Goal: Task Accomplishment & Management: Use online tool/utility

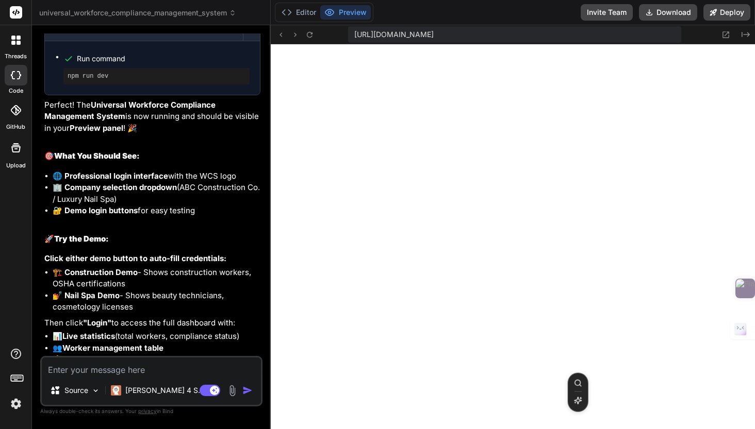
scroll to position [5586, 0]
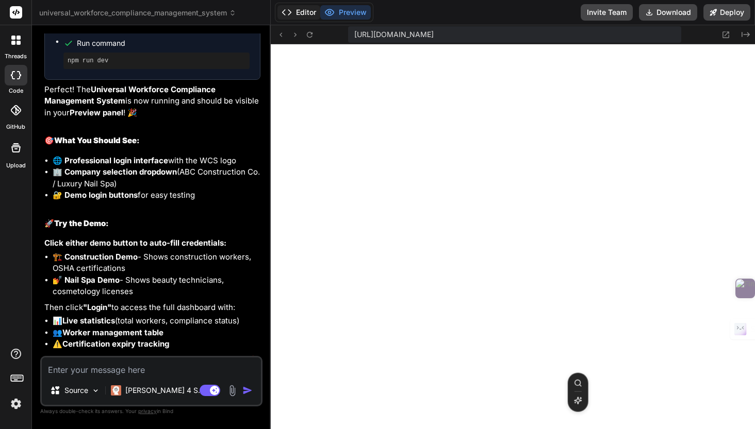
click at [304, 16] on button "Editor" at bounding box center [298, 12] width 43 height 14
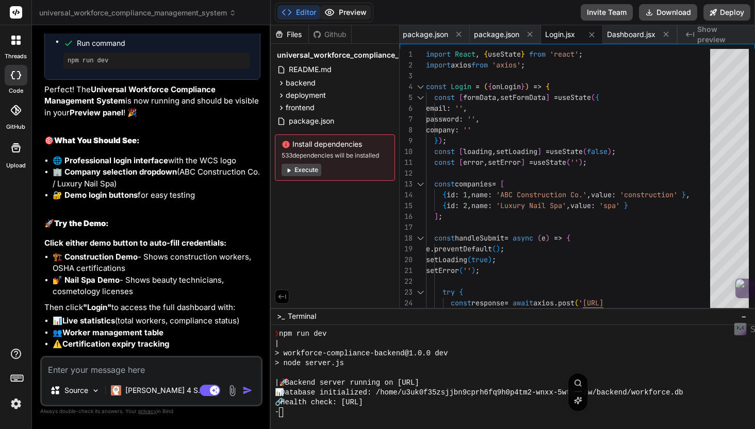
click at [351, 13] on button "Preview" at bounding box center [345, 12] width 51 height 14
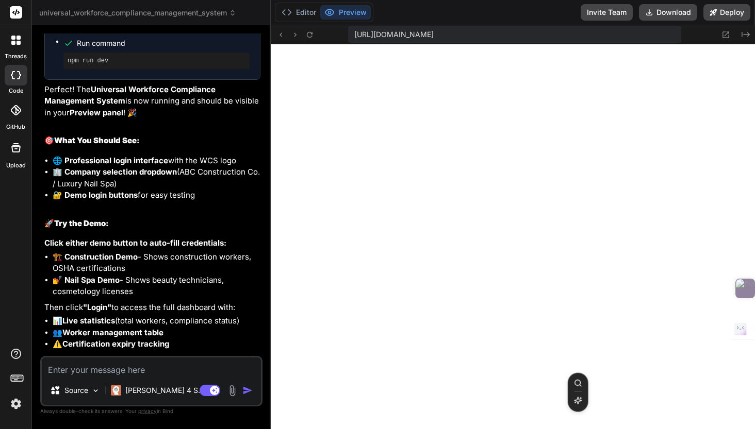
click at [146, 374] on textarea at bounding box center [151, 367] width 219 height 19
drag, startPoint x: 355, startPoint y: 36, endPoint x: 696, endPoint y: 67, distance: 342.1
copy div "https://u3uk0f35zsjjbn9cprh6fq9h0p4tm2-wnxx-5wtqr3tw--5001--96435430.local-corp…"
click at [72, 374] on textarea at bounding box center [151, 367] width 219 height 19
type textarea "A"
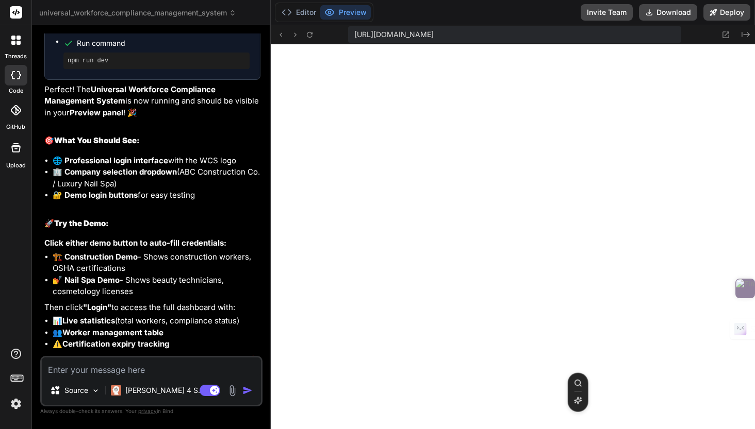
type textarea "x"
type textarea "An"
type textarea "x"
type textarea "Ana"
type textarea "x"
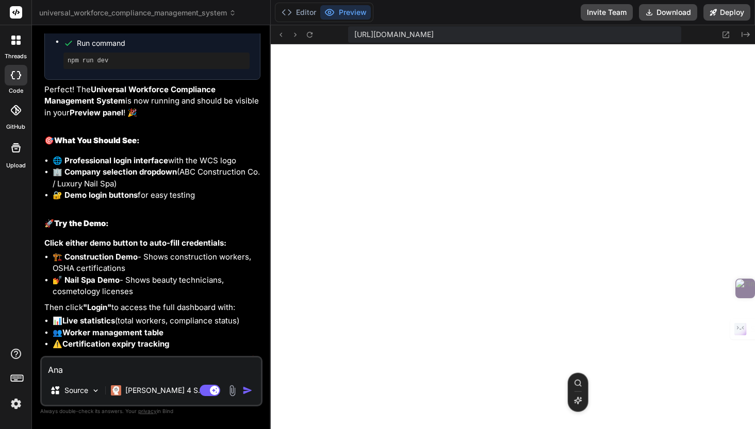
type textarea "Anal"
type textarea "x"
type textarea "Analy"
type textarea "x"
type textarea "Analys"
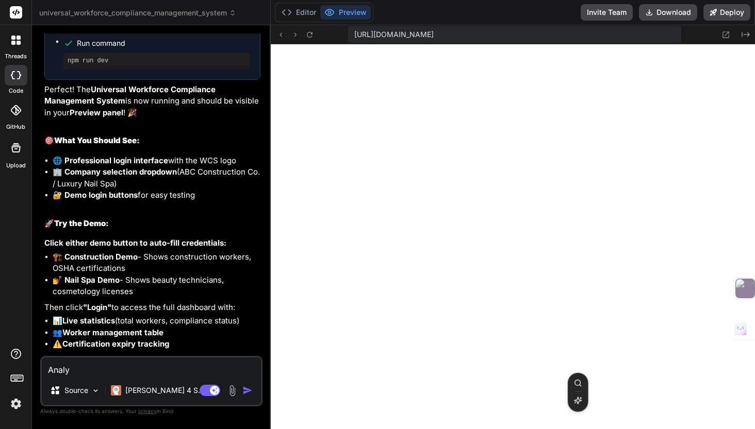
type textarea "x"
type textarea "Analysi"
type textarea "x"
type textarea "Analysis"
type textarea "x"
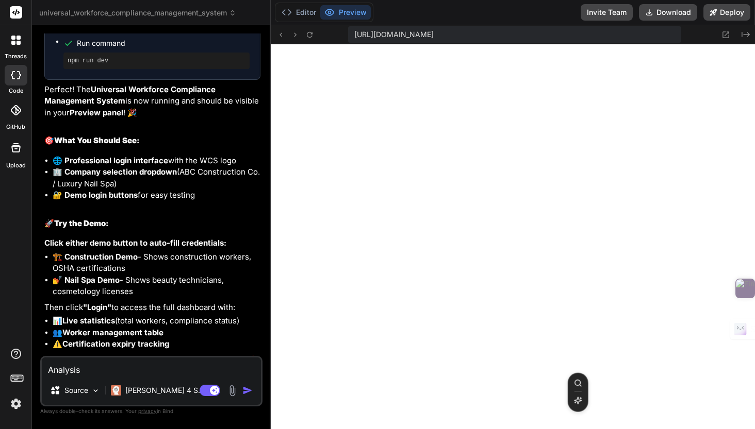
type textarea "Analysis"
type textarea "x"
type textarea "Analysis s"
type textarea "x"
type textarea "Analysis sn"
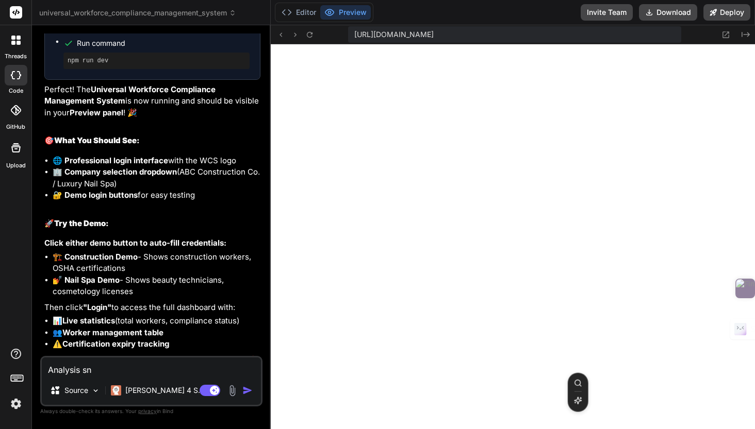
type textarea "x"
type textarea "Analysis sn"
type textarea "x"
type textarea "Analysis sn"
type textarea "x"
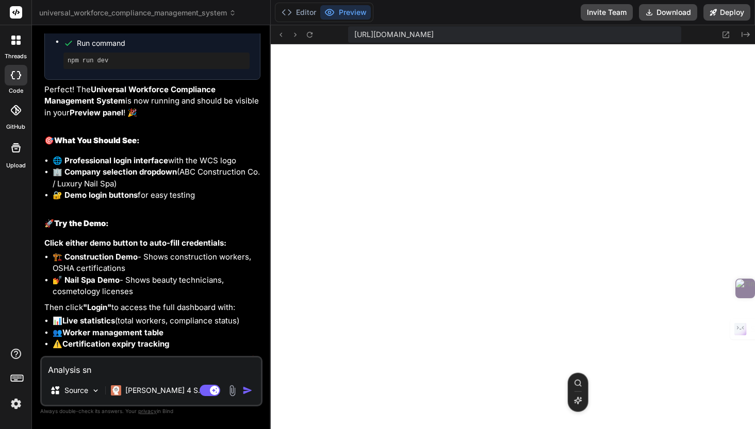
type textarea "Analysis s"
type textarea "x"
type textarea "Analysis"
type textarea "x"
type textarea "Analysis a"
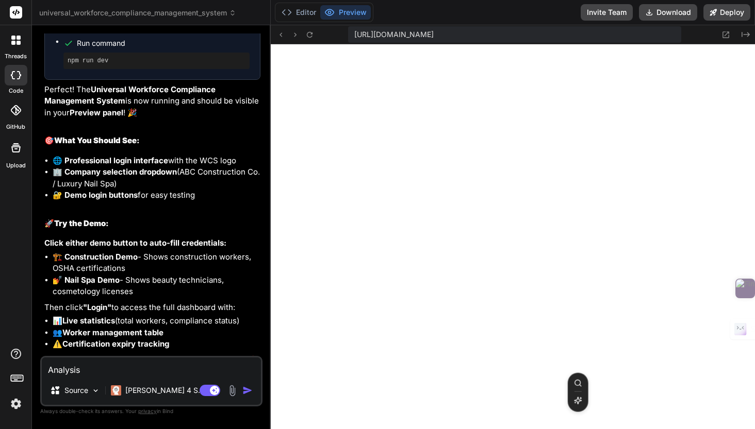
type textarea "x"
type textarea "Analysis an"
type textarea "x"
type textarea "Analysis and"
type textarea "x"
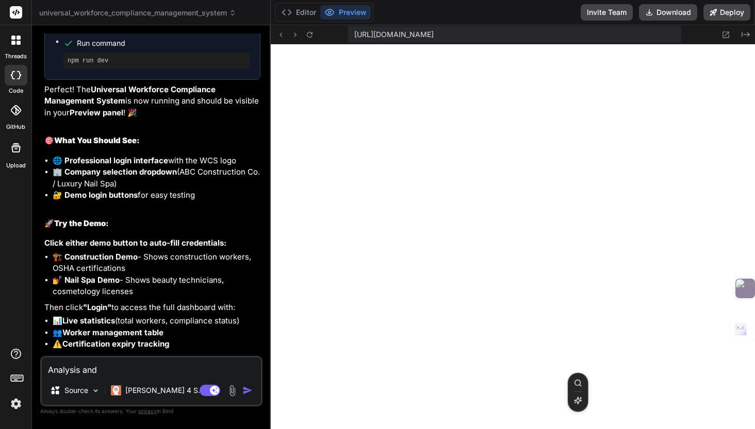
type textarea "Analysis and"
type textarea "x"
type textarea "Analysis and f"
type textarea "x"
type textarea "Analysis and fi"
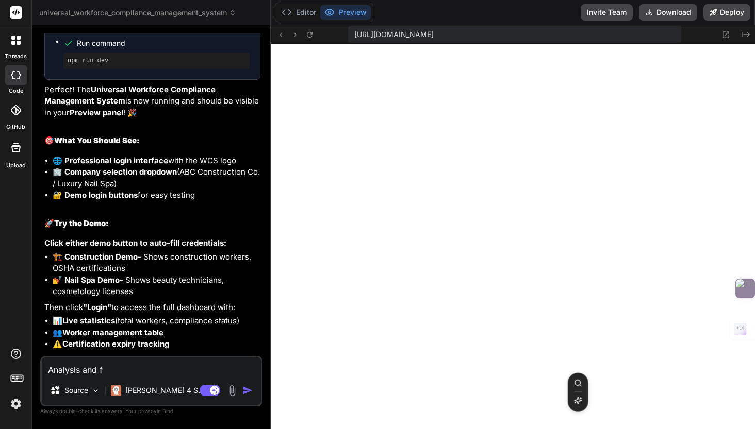
type textarea "x"
type textarea "Analysis and fix"
type textarea "x"
type textarea "Analysis and fix"
type textarea "x"
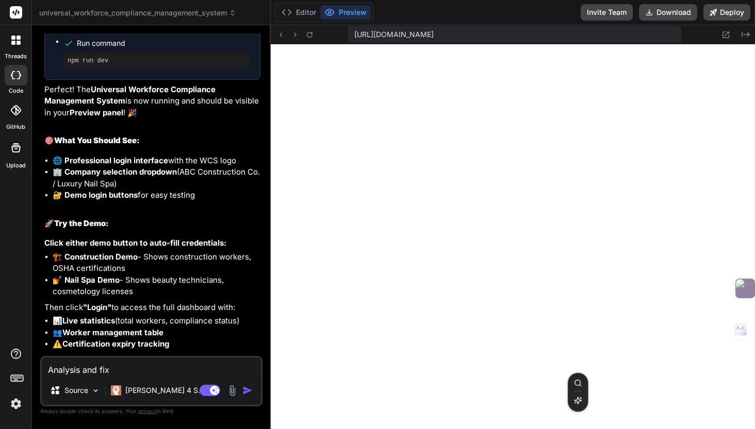
type textarea "Analysis and fix w"
type textarea "x"
type textarea "Analysis and fix wh"
type textarea "x"
type textarea "Analysis and fix why"
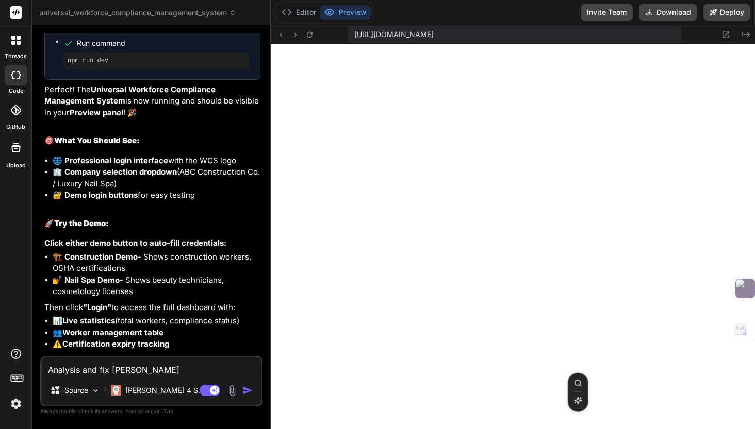
type textarea "x"
type textarea "Analysis and fix why"
type textarea "x"
type textarea "Analysis and fix why c"
type textarea "x"
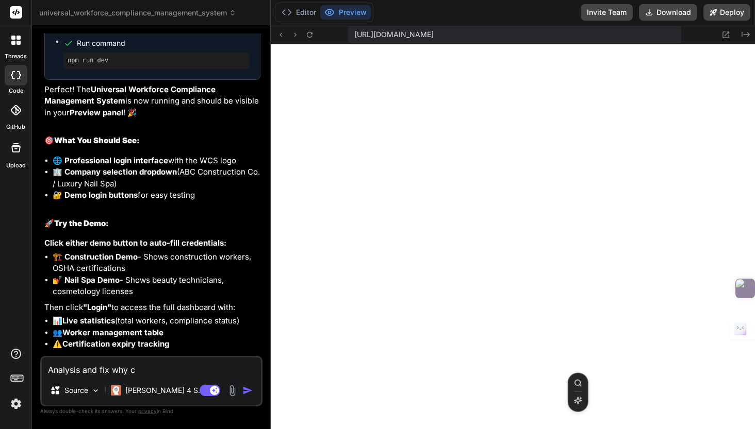
type textarea "Analysis and fix why co"
type textarea "x"
type textarea "Analysis and fix why col"
type textarea "x"
type textarea "Analysis and fix why co"
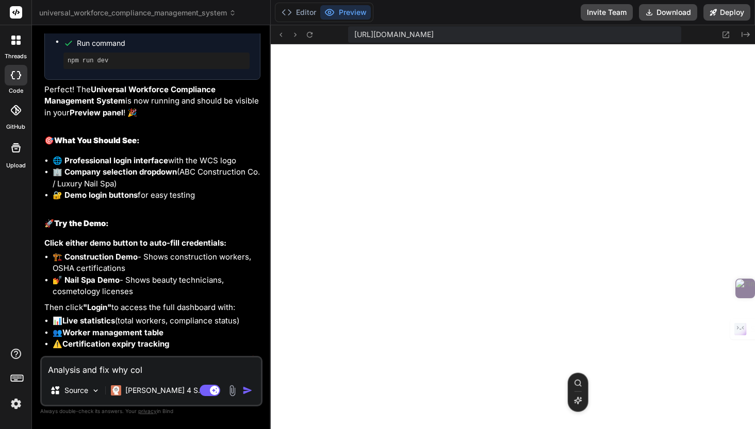
type textarea "x"
type textarea "Analysis and fix why cou"
type textarea "x"
type textarea "Analysis and fix why coul"
type textarea "x"
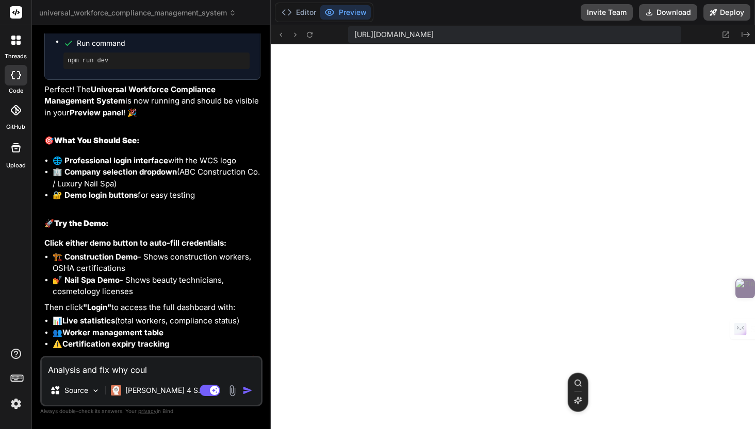
type textarea "Analysis and fix why could"
type textarea "x"
type textarea "Analysis and fix why could"
type textarea "x"
type textarea "Analysis and fix why could n"
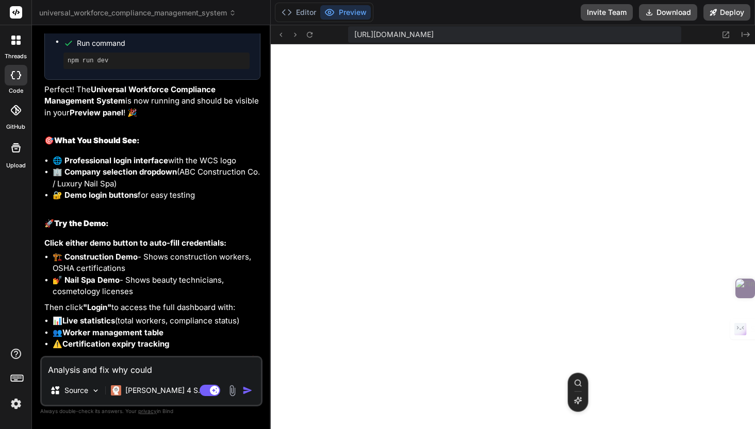
type textarea "x"
type textarea "Analysis and fix why could no"
type textarea "x"
type textarea "Analysis and fix why could not"
type textarea "x"
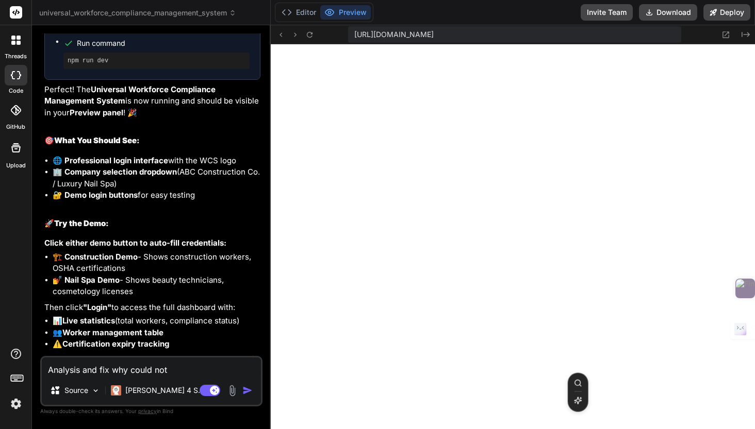
type textarea "Analysis and fix why could not"
type textarea "x"
type textarea "Analysis and fix why could not s"
type textarea "x"
type textarea "Analysis and fix why could not se"
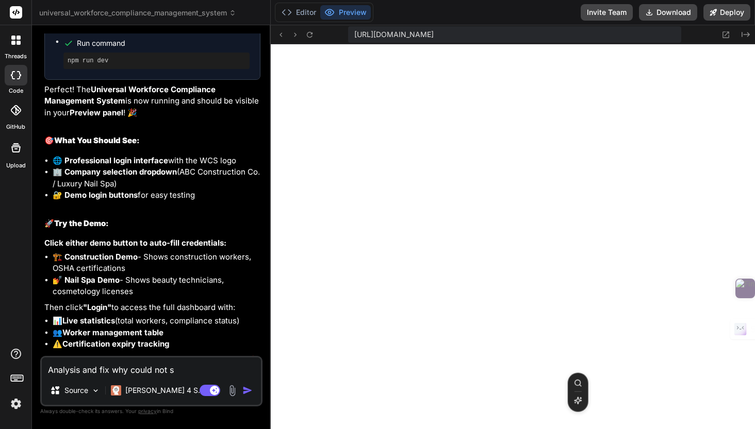
type textarea "x"
type textarea "Analysis and fix why could not see"
type textarea "x"
type textarea "Analysis and fix why could not see"
type textarea "x"
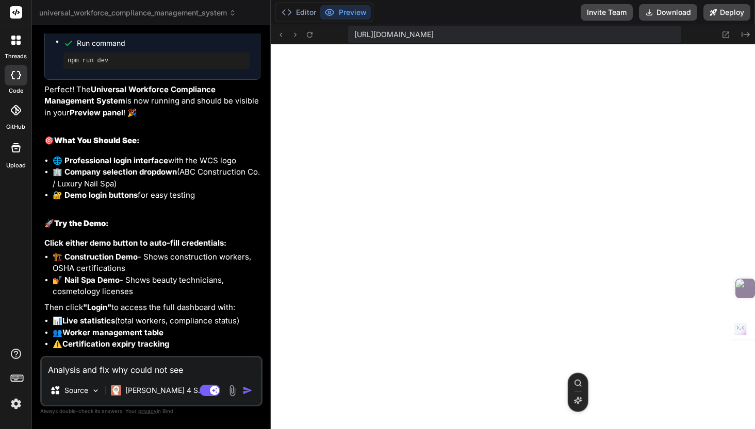
type textarea "Analysis and fix why could not see ""
type textarea "x"
type textarea "Analysis and fix why could not see "R"
type textarea "x"
type textarea "Analysis and fix why could not see ""
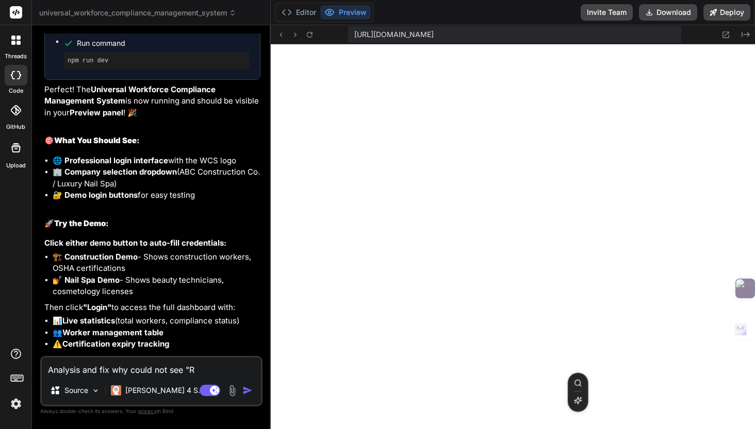
type textarea "x"
type textarea "Analysis and fix why could not see "P"
type textarea "x"
type textarea "Analysis and fix why could not see "Pr"
type textarea "x"
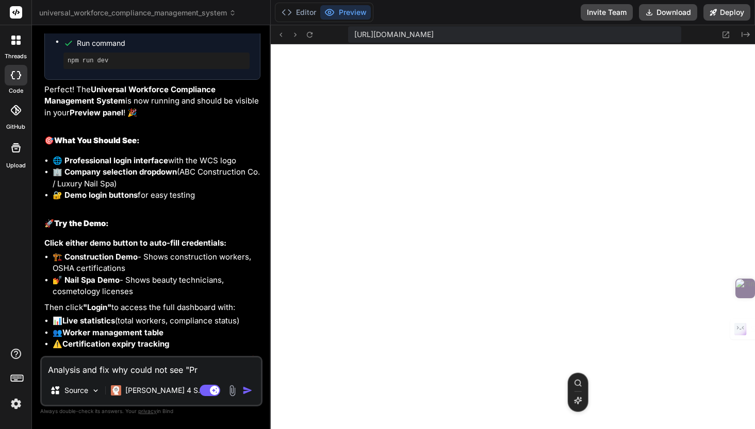
type textarea "Analysis and fix why could not see "Pre"
type textarea "x"
type textarea "Analysis and fix why could not see "Prev"
type textarea "x"
type textarea "Analysis and fix why could not see "Previ"
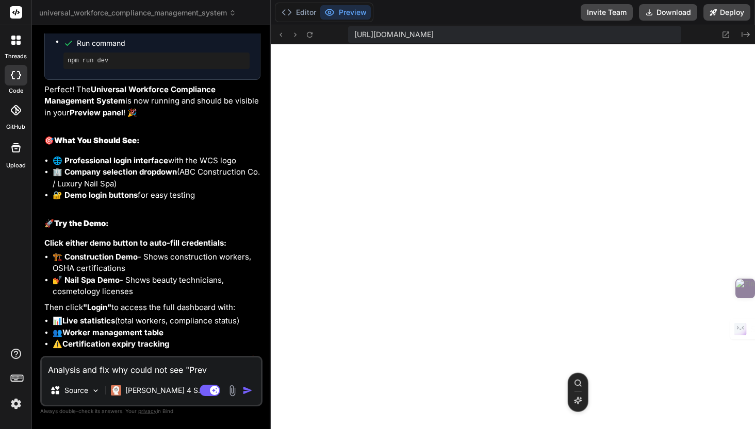
type textarea "x"
type textarea "Analysis and fix why could not see "Previe"
type textarea "x"
type textarea "Analysis and fix why could not see "Preview"
type textarea "x"
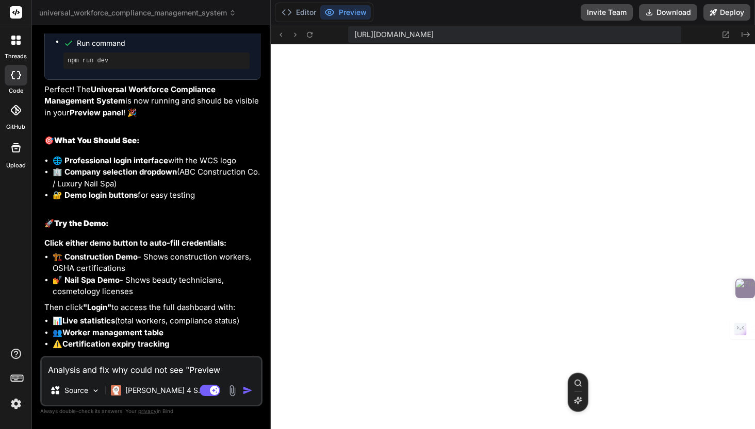
type textarea "Analysis and fix why could not see "Preview""
type textarea "x"
type textarea "Analysis and fix why could not see "Preview""
type textarea "x"
type textarea "Analysis and fix why could not see "Preview""
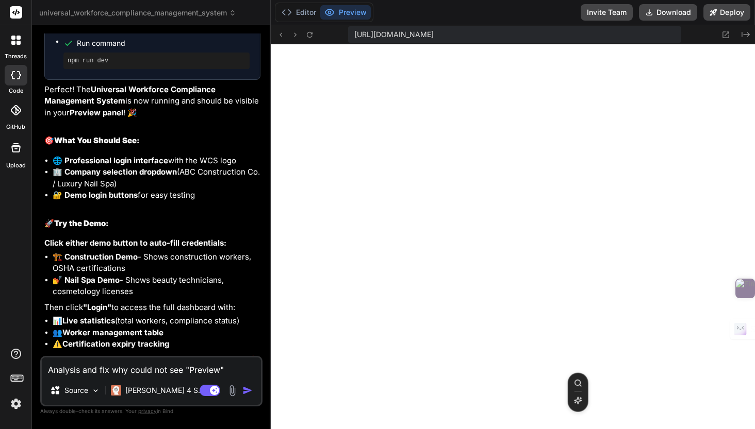
type textarea "x"
type textarea "Analysis and fix why could not see "Preview" a"
type textarea "x"
type textarea "Analysis and fix why could not see "Preview" at"
type textarea "x"
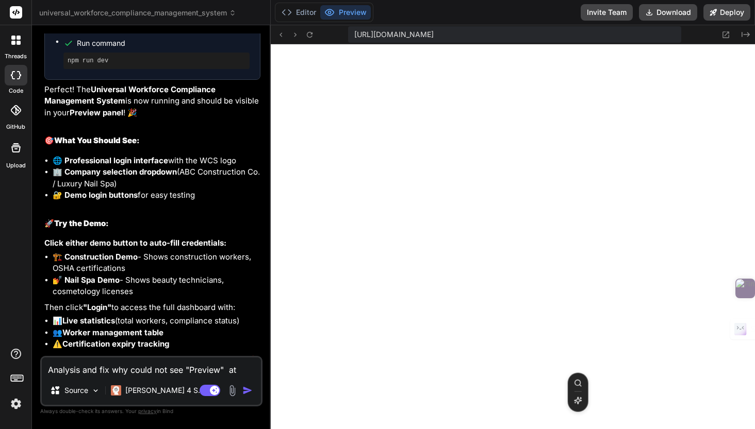
type textarea "Analysis and fix why could not see "Preview" at"
type textarea "x"
type textarea "Analysis and fix why could not see "Preview" at ""
type textarea "x"
paste textarea "https://u3uk0f35zsjjbn9cprh6fq9h0p4tm2-wnxx-5wtqr3tw--5001--96435430.local-corp…"
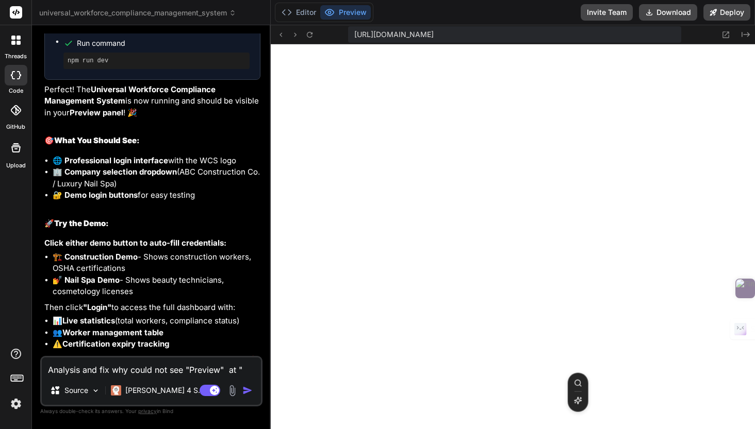
type textarea "Analysis and fix why could not see "Preview" at "https://u3uk0f35zsjjbn9cprh6fq…"
type textarea "x"
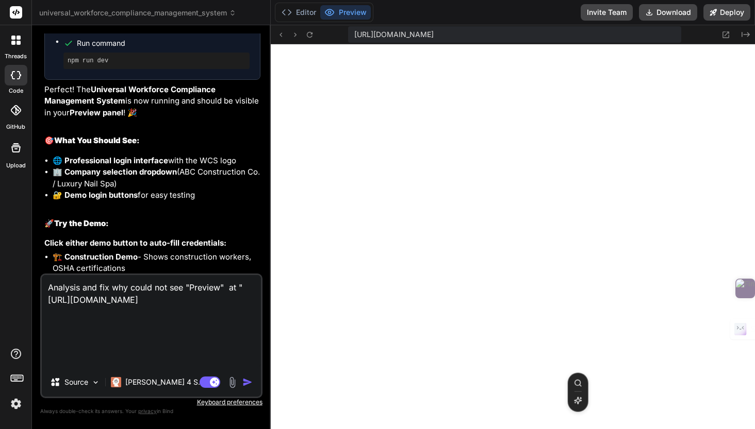
type textarea "Analysis and fix why could not see "Preview" at "https://u3uk0f35zsjjbn9cprh6fq…"
type textarea "x"
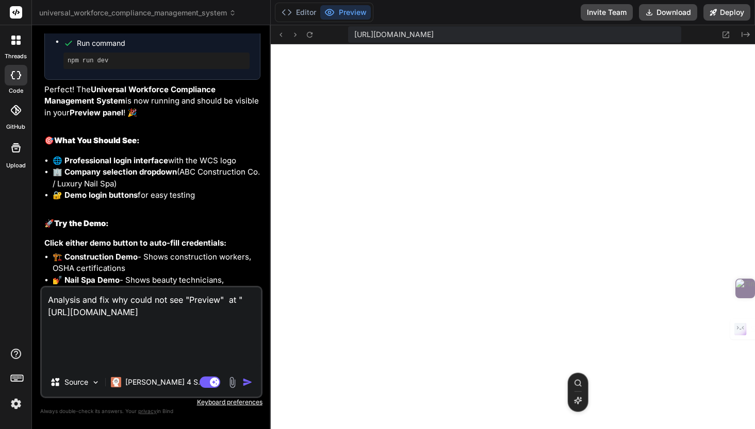
type textarea "Analysis and fix why could not see "Preview" at "https://u3uk0f35zsjjbn9cprh6fq…"
type textarea "x"
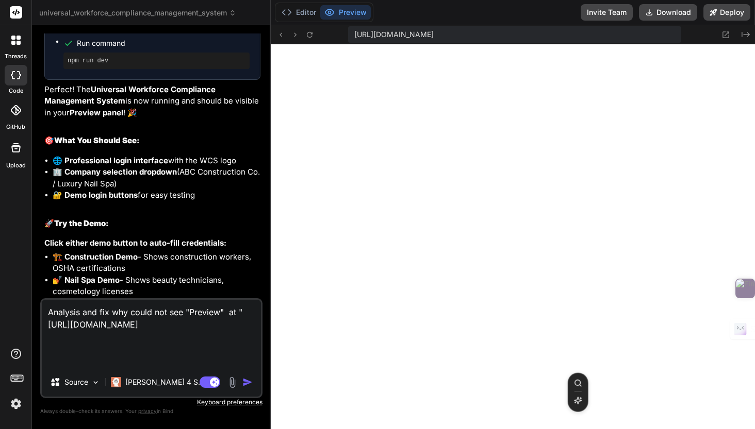
type textarea "Analysis and fix why could not see "Preview" at "https://u3uk0f35zsjjbn9cprh6fq…"
type textarea "x"
type textarea "Analysis and fix why could not see "Preview" at "https://u3uk0f35zsjjbn9cprh6fq…"
type textarea "x"
type textarea "Analysis and fix why could not see "Preview" at "https://u3uk0f35zsjjbn9cprh6fq…"
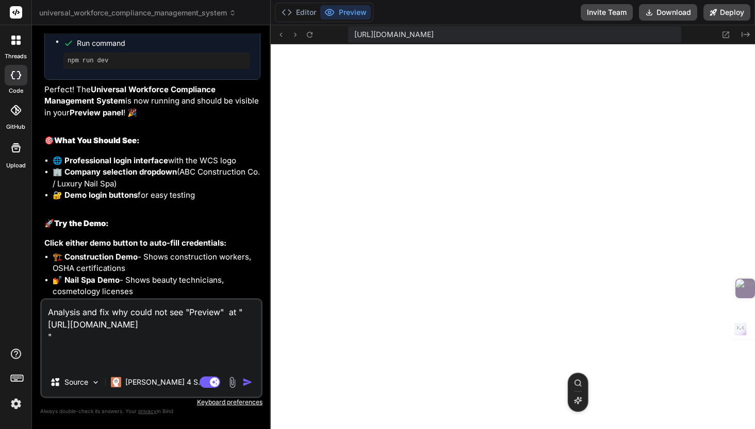
type textarea "x"
type textarea "Analysis and fix why could not see "Preview" at "https://u3uk0f35zsjjbn9cprh6fq…"
type textarea "x"
type textarea "Analysis and fix why could not see "Preview" at "https://u3uk0f35zsjjbn9cprh6fq…"
type textarea "x"
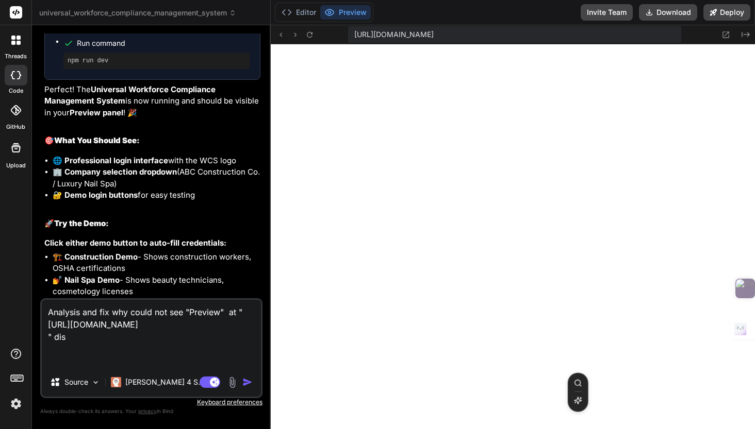
type textarea "Analysis and fix why could not see "Preview" at "https://u3uk0f35zsjjbn9cprh6fq…"
type textarea "x"
type textarea "Analysis and fix why could not see "Preview" at "https://u3uk0f35zsjjbn9cprh6fq…"
type textarea "x"
type textarea "Analysis and fix why could not see "Preview" at "https://u3uk0f35zsjjbn9cprh6fq…"
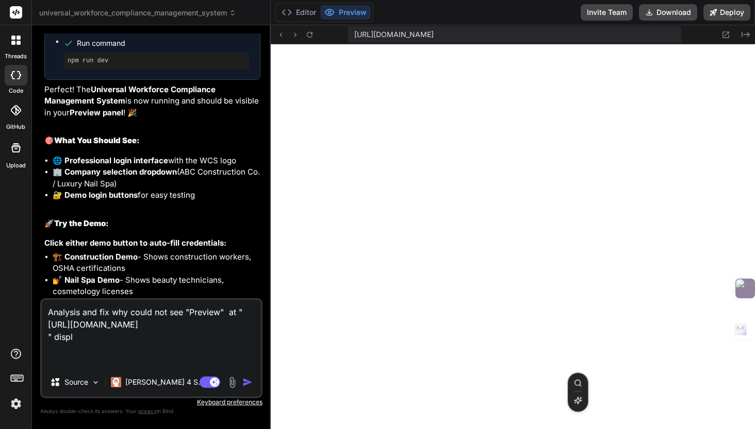
type textarea "x"
type textarea "Analysis and fix why could not see "Preview" at "https://u3uk0f35zsjjbn9cprh6fq…"
type textarea "x"
type textarea "Analysis and fix why could not see "Preview" at "https://u3uk0f35zsjjbn9cprh6fq…"
type textarea "x"
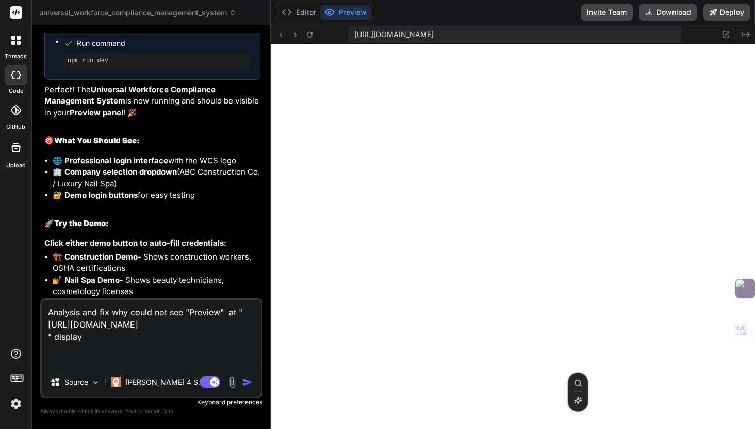
type textarea "Analysis and fix why could not see "Preview" at "https://u3uk0f35zsjjbn9cprh6fq…"
type textarea "x"
type textarea "Analysis and fix why could not see "Preview" at "https://u3uk0f35zsjjbn9cprh6fq…"
type textarea "x"
type textarea "Analysis and fix why could not see "Preview" at "https://u3uk0f35zsjjbn9cprh6fq…"
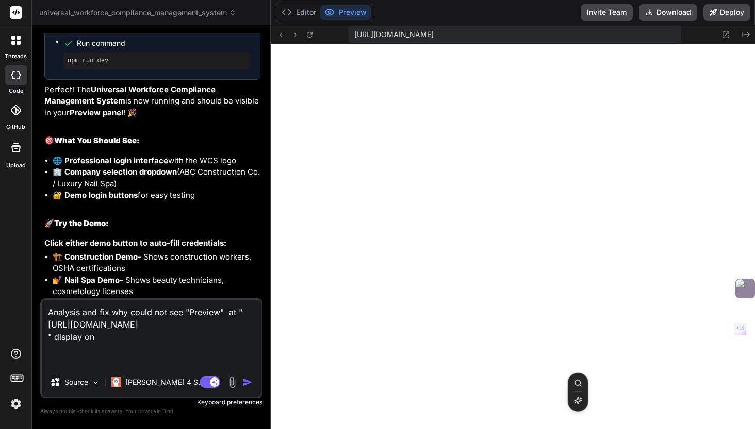
type textarea "x"
type textarea "Analysis and fix why could not see "Preview" at "https://u3uk0f35zsjjbn9cprh6fq…"
type textarea "x"
type textarea "Analysis and fix why could not see "Preview" at "https://u3uk0f35zsjjbn9cprh6fq…"
type textarea "x"
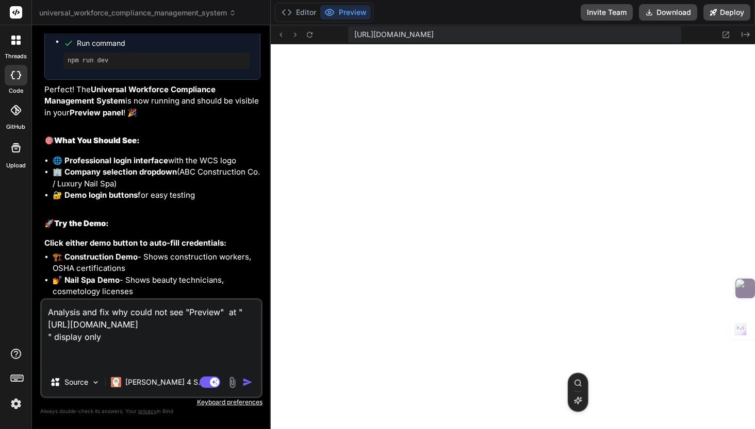
type textarea "Analysis and fix why could not see "Preview" at "https://u3uk0f35zsjjbn9cprh6fq…"
type textarea "x"
type textarea "Analysis and fix why could not see "Preview" at "https://u3uk0f35zsjjbn9cprh6fq…"
type textarea "x"
type textarea "Analysis and fix why could not see "Preview" at "https://u3uk0f35zsjjbn9cprh6fq…"
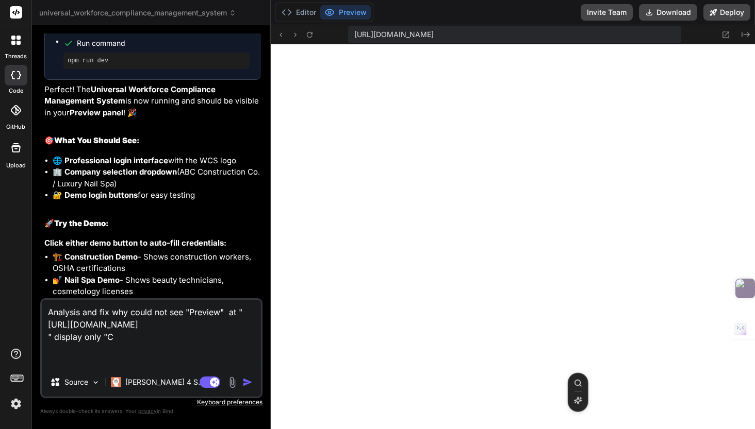
type textarea "x"
type textarea "Analysis and fix why could not see "Preview" at "https://u3uk0f35zsjjbn9cprh6fq…"
type textarea "x"
type textarea "Analysis and fix why could not see "Preview" at "https://u3uk0f35zsjjbn9cprh6fq…"
type textarea "x"
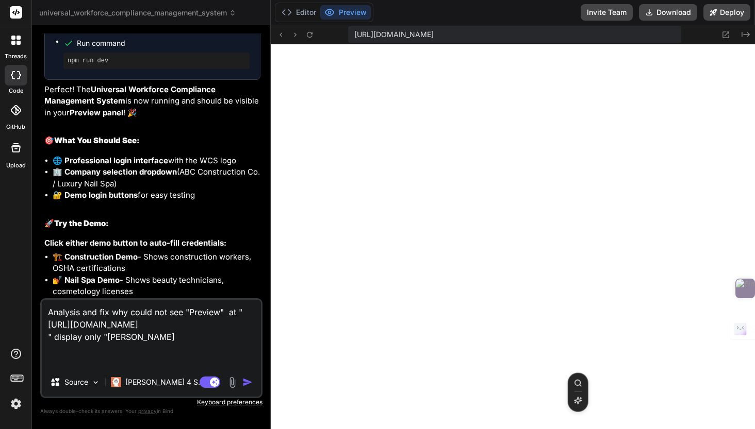
type textarea "Analysis and fix why could not see "Preview" at "https://u3uk0f35zsjjbn9cprh6fq…"
type textarea "x"
type textarea "Analysis and fix why could not see "Preview" at "https://u3uk0f35zsjjbn9cprh6fq…"
type textarea "x"
type textarea "Analysis and fix why could not see "Preview" at "https://u3uk0f35zsjjbn9cprh6fq…"
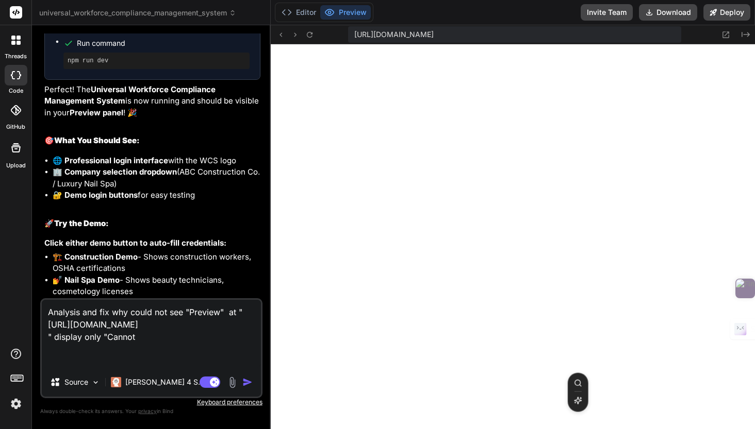
type textarea "x"
type textarea "Analysis and fix why could not see "Preview" at "https://u3uk0f35zsjjbn9cprh6fq…"
type textarea "x"
type textarea "Analysis and fix why could not see "Preview" at "https://u3uk0f35zsjjbn9cprh6fq…"
type textarea "x"
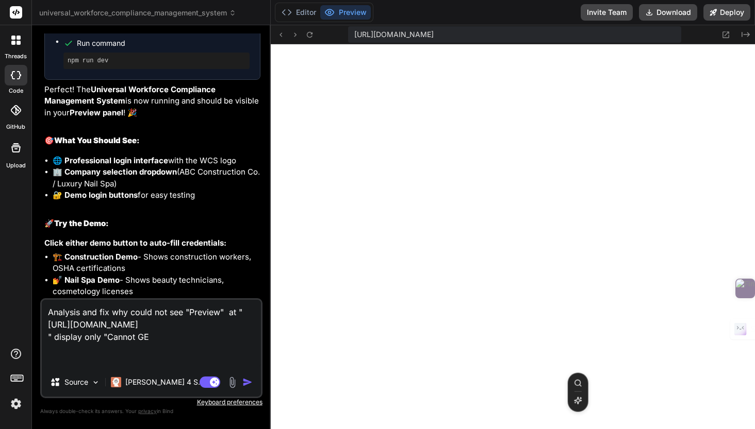
type textarea "Analysis and fix why could not see "Preview" at "https://u3uk0f35zsjjbn9cprh6fq…"
type textarea "x"
type textarea "Analysis and fix why could not see "Preview" at "https://u3uk0f35zsjjbn9cprh6fq…"
type textarea "x"
type textarea "Analysis and fix why could not see "Preview" at "https://u3uk0f35zsjjbn9cprh6fq…"
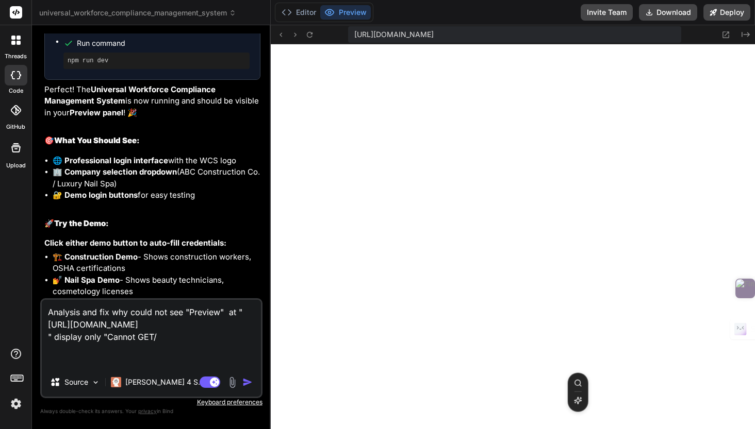
type textarea "x"
type textarea "Analysis and fix why could not see "Preview" at "https://u3uk0f35zsjjbn9cprh6fq…"
type textarea "x"
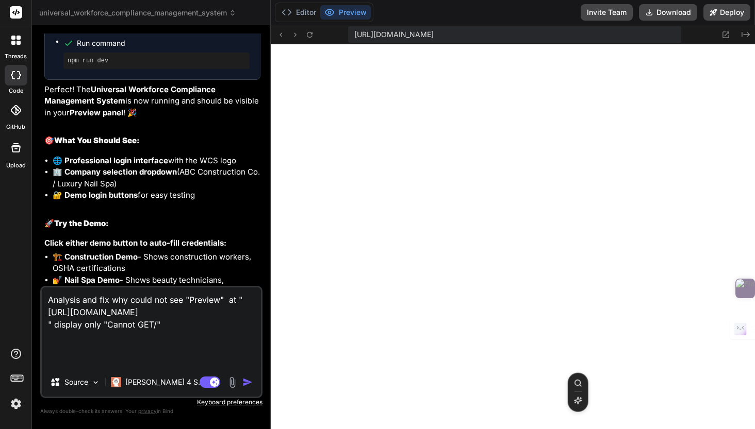
type textarea "Analysis and fix why could not see "Preview" at "https://u3uk0f35zsjjbn9cprh6fq…"
click at [246, 380] on img "button" at bounding box center [247, 382] width 10 height 10
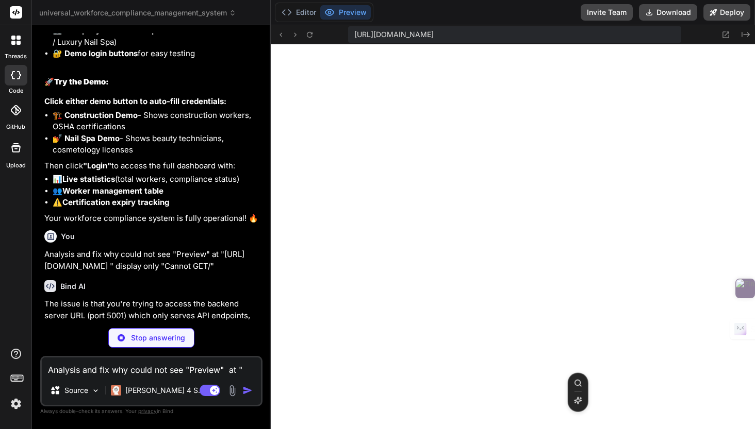
scroll to position [9792, 0]
type textarea "x"
type textarea "console.log('📋 POST /api/auth/login'); console.log('📋 GET /api/companies'); con…"
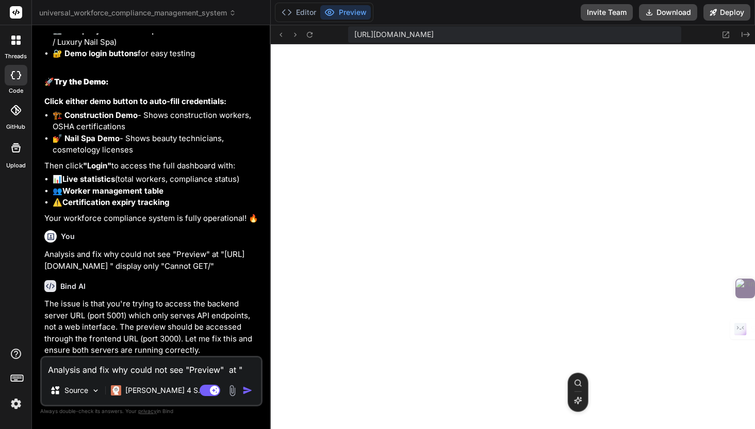
type textarea "x"
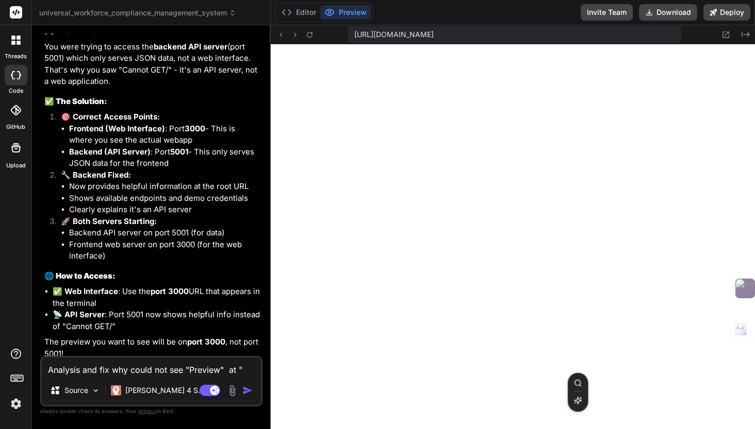
scroll to position [6496, 0]
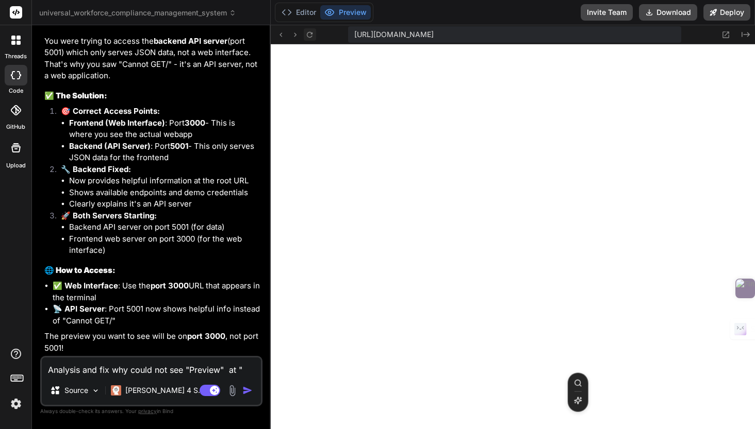
click at [309, 37] on icon at bounding box center [310, 34] width 6 height 6
click at [138, 367] on textarea "Analysis and fix why could not see "Preview" at "https://u3uk0f35zsjjbn9cprh6fq…" at bounding box center [151, 367] width 219 height 19
type textarea "S"
type textarea "x"
type textarea "St"
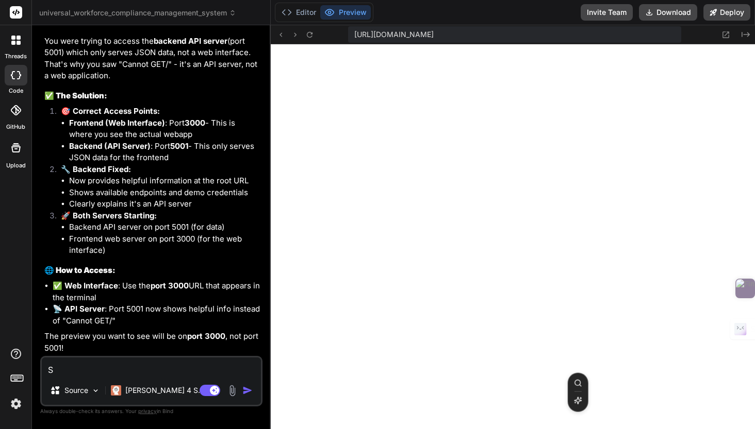
type textarea "x"
type textarea "Sti"
type textarea "x"
type textarea "Stil"
type textarea "x"
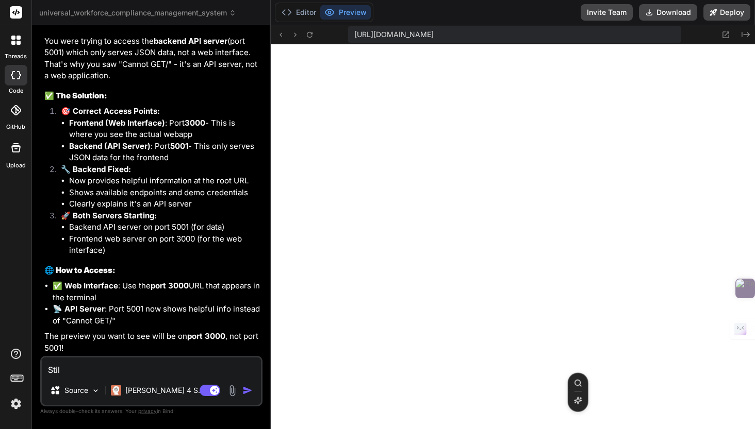
type textarea "Still"
type textarea "x"
type textarea "Still"
type textarea "x"
paste textarea "Cannot GET /"
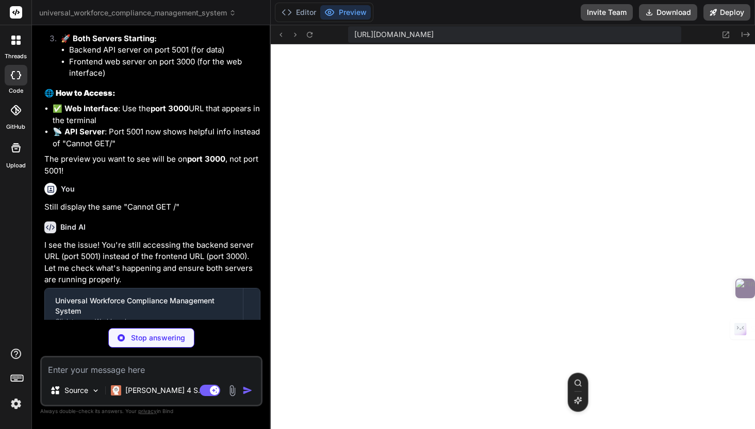
scroll to position [6598, 0]
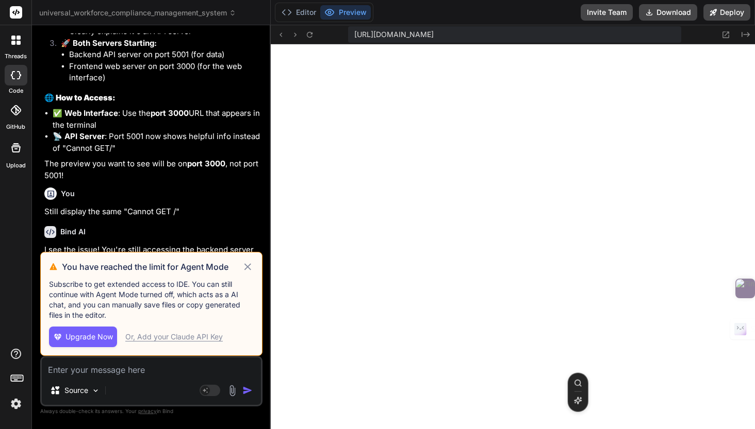
click at [104, 338] on span "Upgrade Now" at bounding box center [88, 337] width 47 height 10
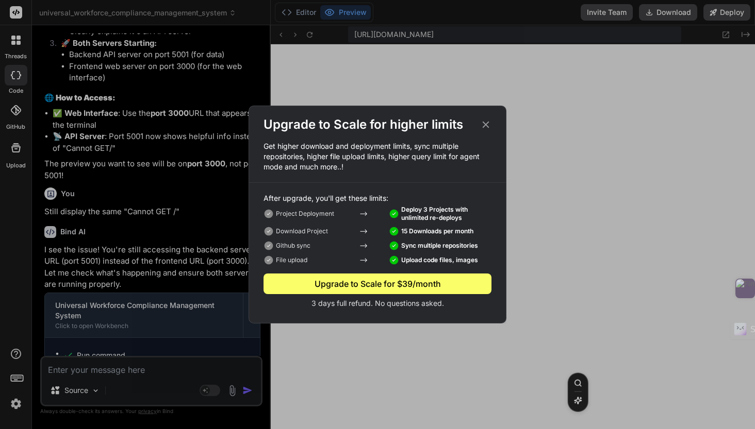
click at [484, 122] on icon at bounding box center [485, 124] width 11 height 11
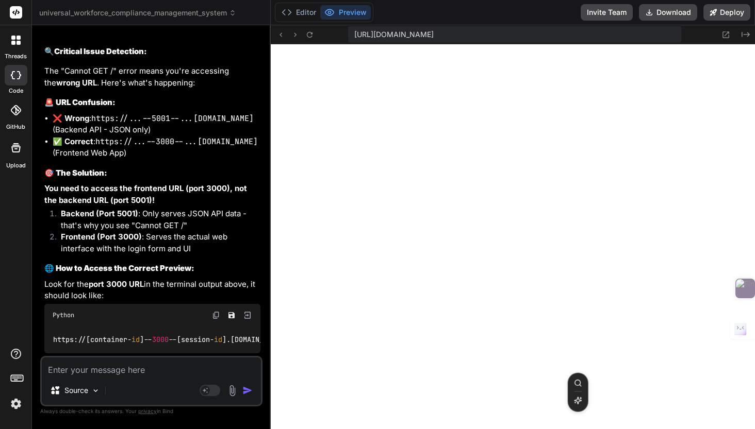
scroll to position [7435, 0]
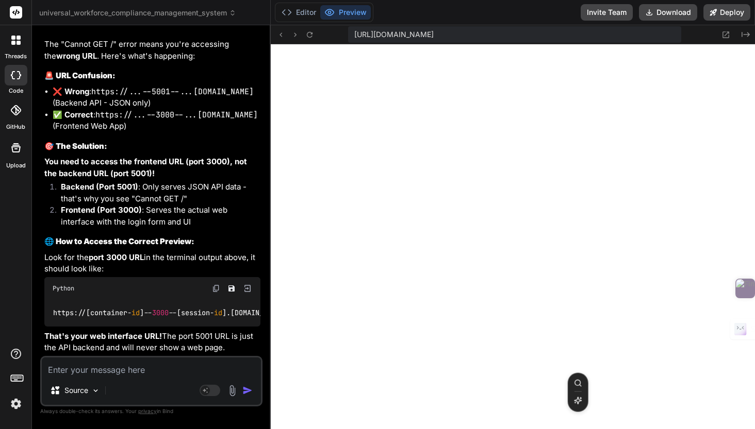
click at [246, 391] on img "button" at bounding box center [247, 390] width 10 height 10
click at [246, 392] on img "button" at bounding box center [247, 390] width 10 height 10
click at [311, 38] on icon at bounding box center [309, 34] width 9 height 9
click at [156, 372] on textarea at bounding box center [151, 367] width 219 height 19
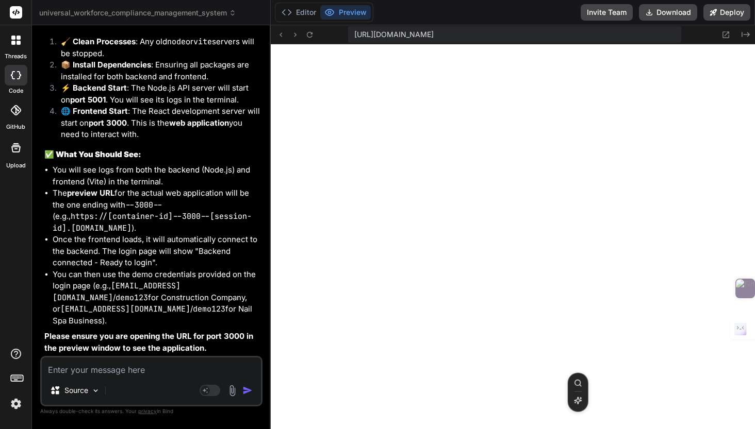
scroll to position [8272, 0]
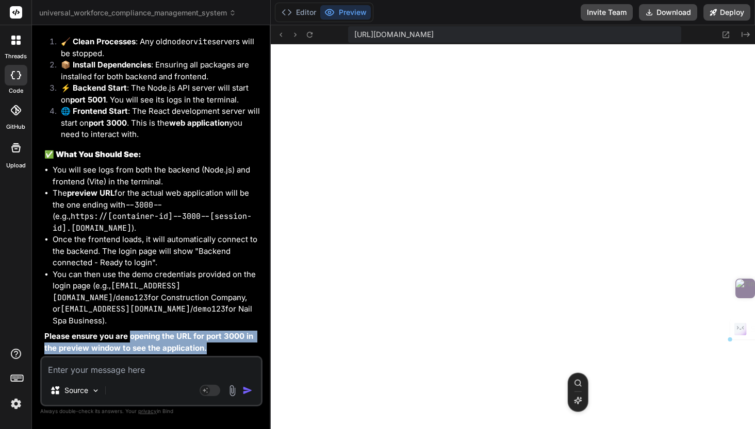
drag, startPoint x: 130, startPoint y: 337, endPoint x: 243, endPoint y: 344, distance: 113.6
click at [244, 344] on p "Please ensure you are opening the URL for port 3000 in the preview window to se…" at bounding box center [152, 342] width 216 height 23
copy strong "opening the URL for port 3000 in the preview window to see the application."
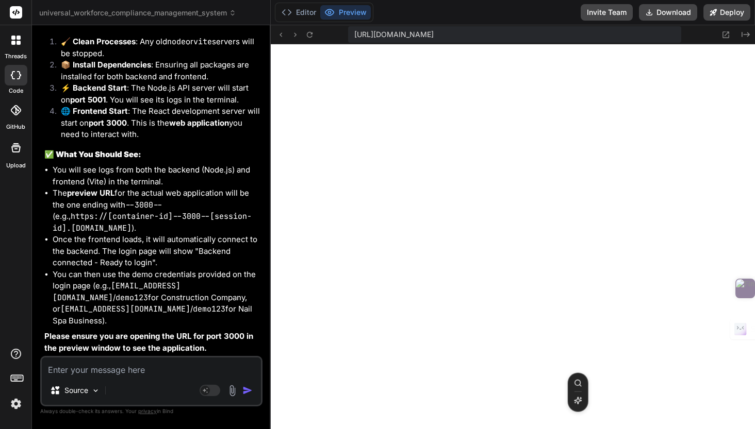
click at [179, 372] on textarea at bounding box center [151, 367] width 219 height 19
paste textarea "opening the URL for port 3000 in the preview window to see the application."
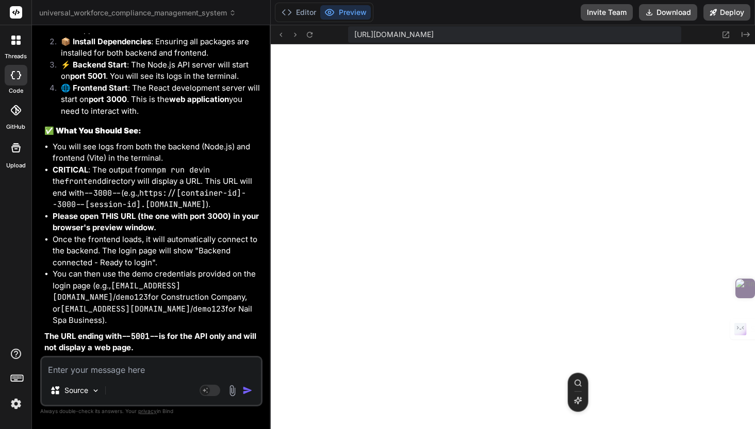
scroll to position [9194, 0]
click at [313, 14] on button "Editor" at bounding box center [298, 12] width 43 height 14
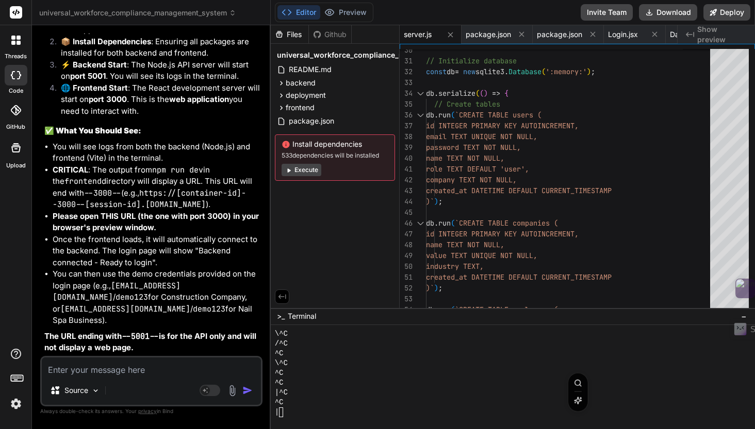
click at [303, 15] on button "Editor" at bounding box center [298, 12] width 43 height 14
click at [282, 411] on textarea "Terminal input" at bounding box center [281, 413] width 4 height 10
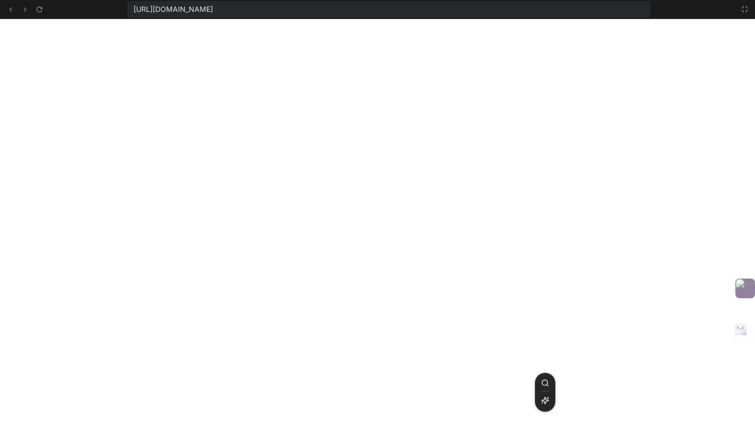
scroll to position [49, 0]
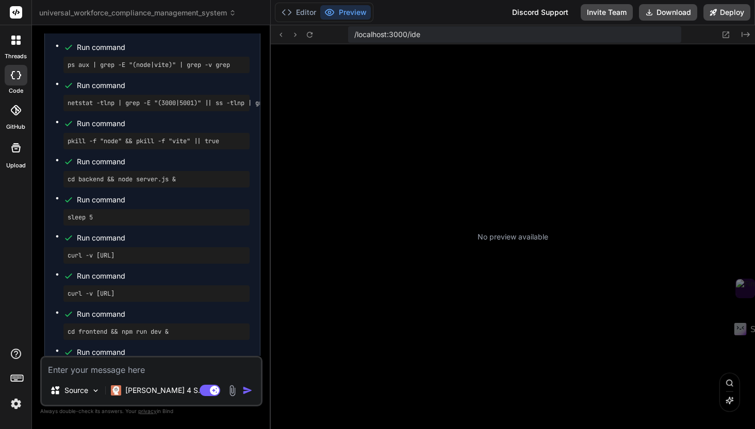
scroll to position [147, 0]
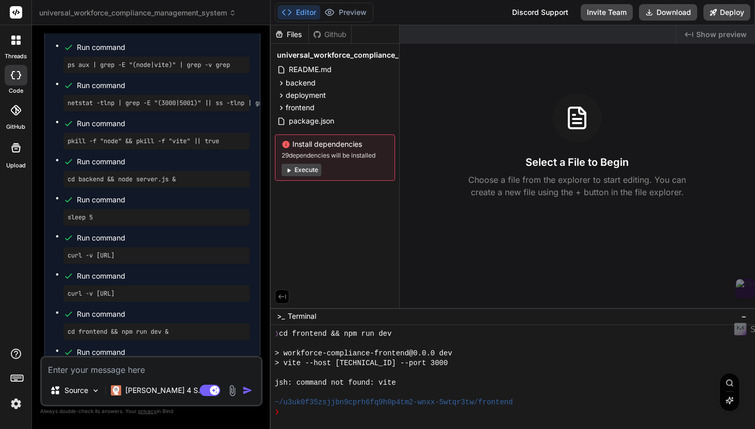
type textarea "x"
type textarea "n"
click at [292, 413] on div "❯" at bounding box center [507, 413] width 465 height 10
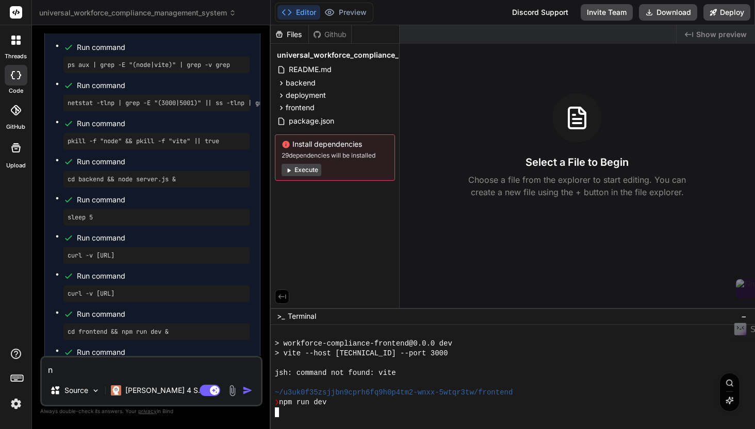
scroll to position [225, 0]
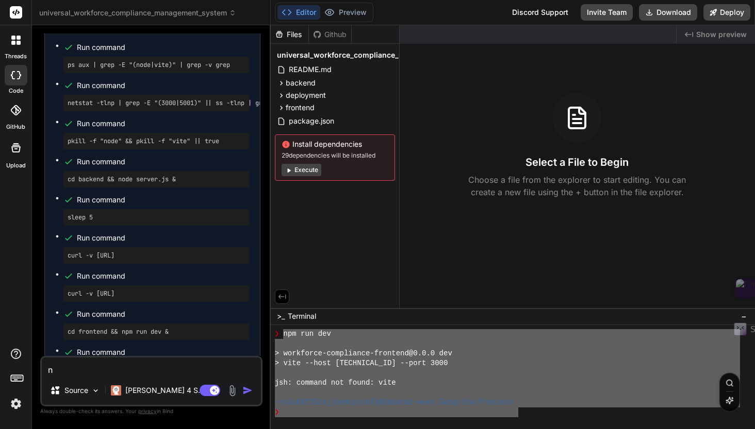
drag, startPoint x: 282, startPoint y: 334, endPoint x: 517, endPoint y: 409, distance: 246.5
click at [105, 365] on textarea "n" at bounding box center [151, 367] width 219 height 19
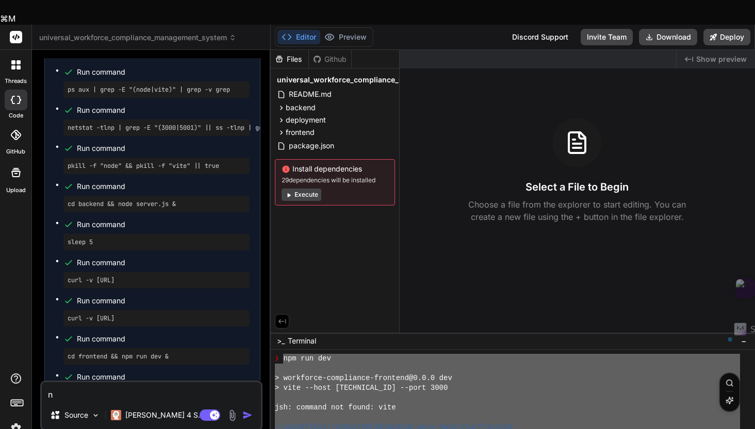
drag, startPoint x: 64, startPoint y: 369, endPoint x: 30, endPoint y: 369, distance: 34.0
click at [30, 369] on div "threads code GitHub Upload universal_workforce_compliance_management_system Cre…" at bounding box center [377, 239] width 755 height 429
paste textarea "pm run dev > workforce-compliance-frontend@0.0.0 dev > vite --host 0.0.0.0 --po…"
type textarea "x"
type textarea "npm run dev > workforce-compliance-frontend@0.0.0 dev > vite --host 0.0.0.0 --p…"
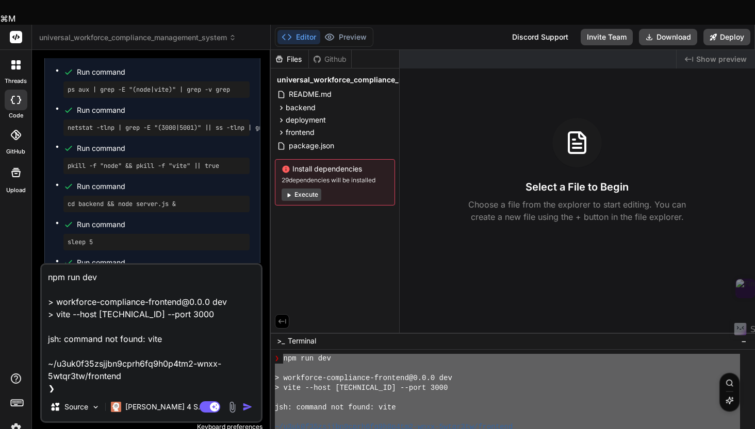
scroll to position [1, 0]
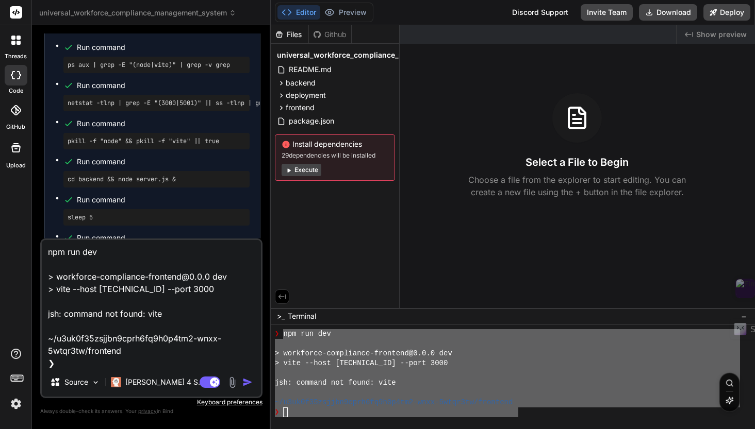
type textarea "x"
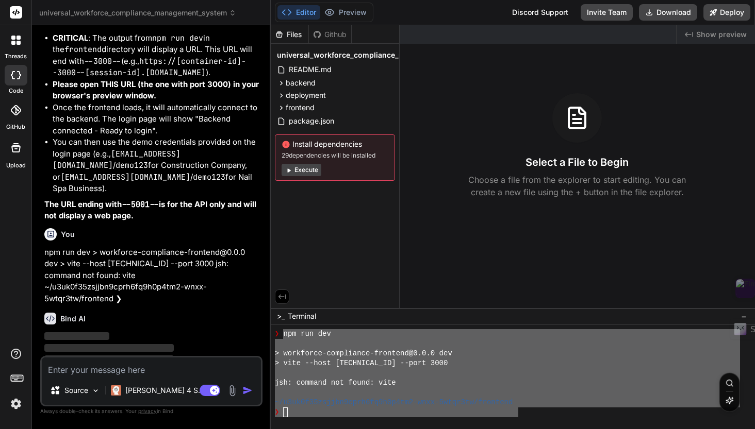
scroll to position [4557, 0]
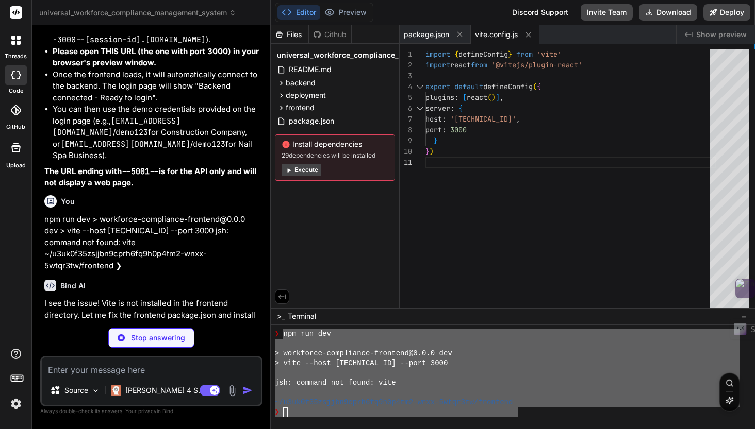
type textarea "x"
type textarea "}"
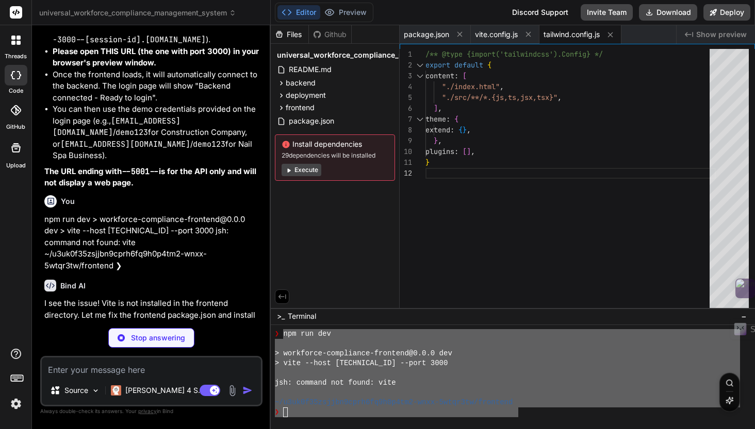
type textarea "x"
type textarea "export default { plugins: { tailwindcss: {}, autoprefixer: {}, }, }"
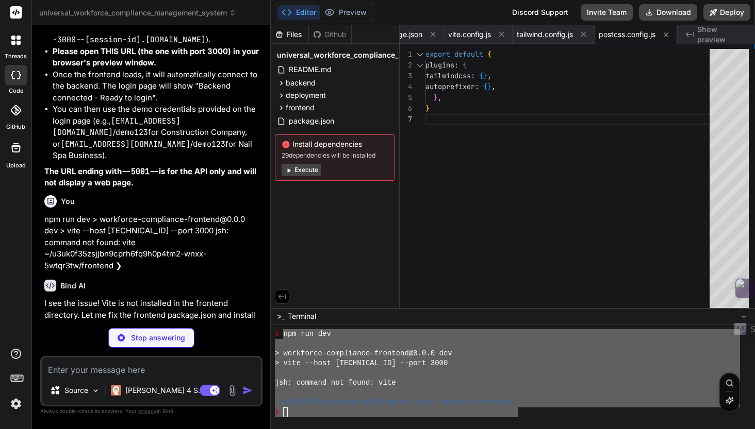
type textarea "x"
type textarea "<div id="root"></div> <script type="module" src="/src/main.jsx"></script> </bod…"
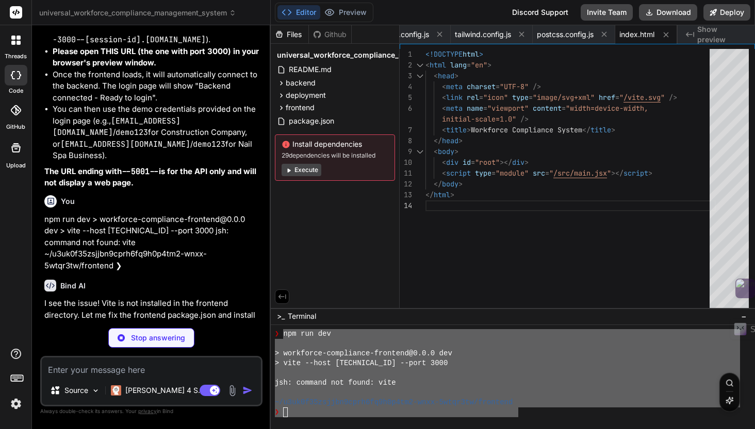
type textarea "x"
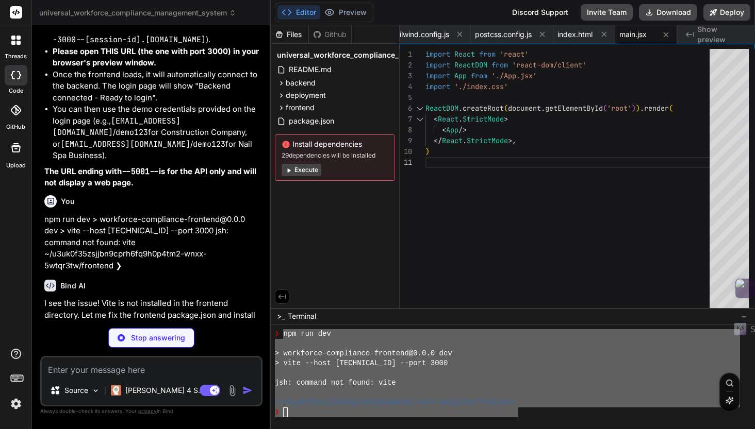
type textarea "x"
type textarea "sans-serif; -webkit-font-smoothing: antialiased; -moz-osx-font-smoothing: grays…"
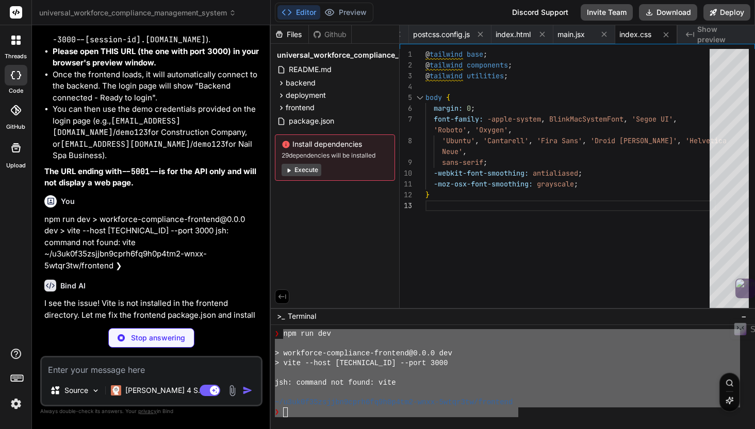
type textarea "x"
type textarea "</div> </Router> ); } export default App;"
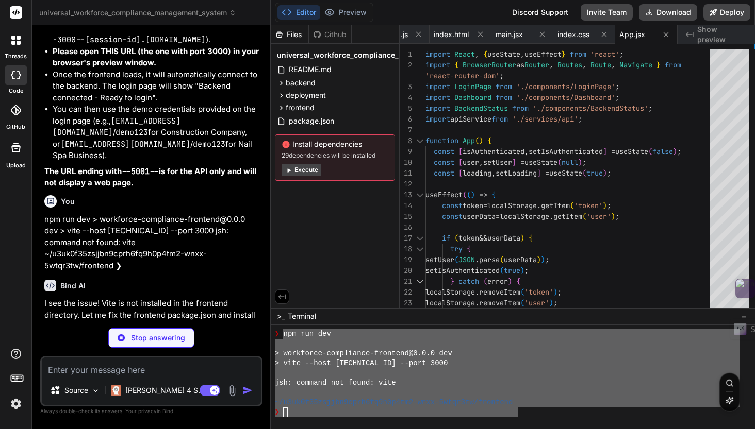
type textarea "x"
type textarea "export default LoginPage;"
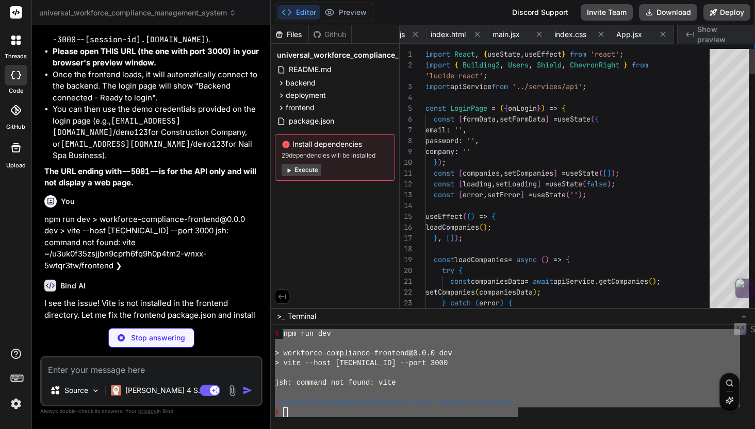
scroll to position [21, 0]
type textarea "x"
type textarea ")} </div> </div> </main> </div> ); }; export default Dashboard;"
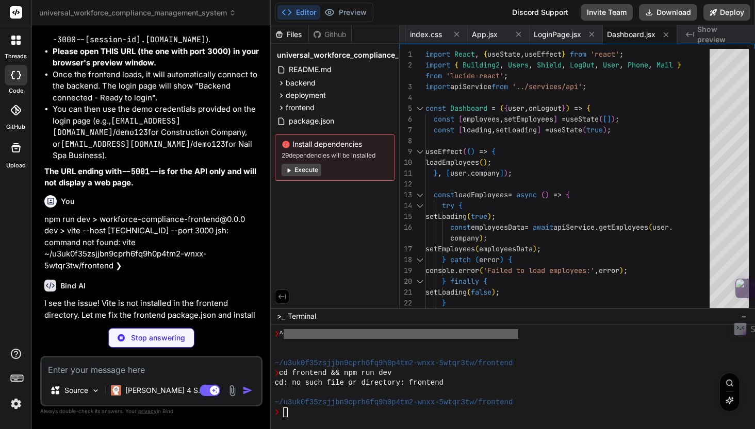
scroll to position [382, 0]
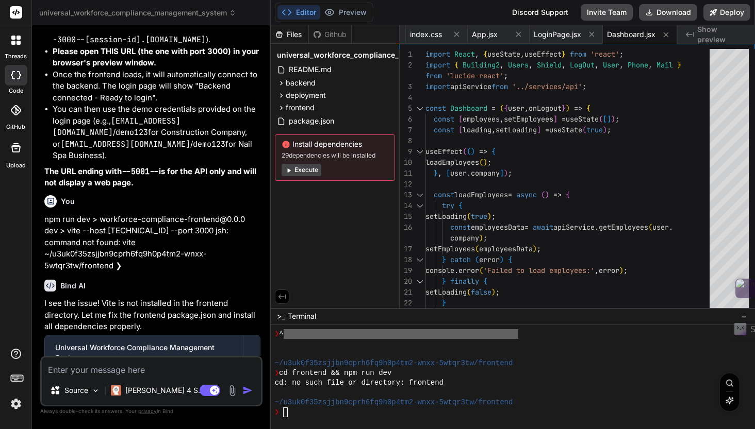
type textarea "x"
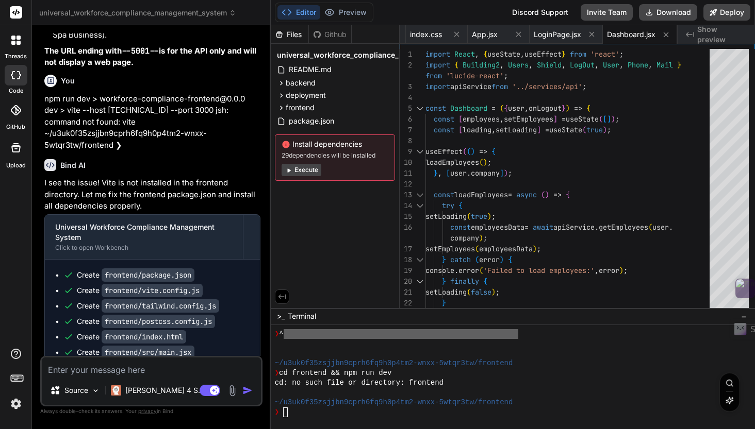
scroll to position [4680, 0]
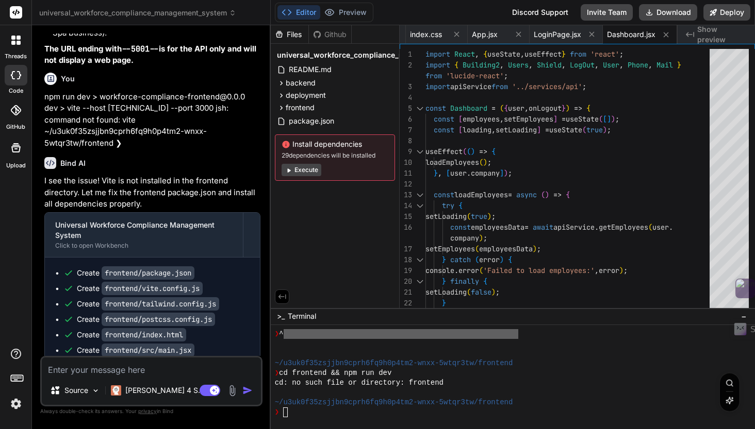
click at [137, 280] on code "frontend/package.json" at bounding box center [148, 272] width 93 height 13
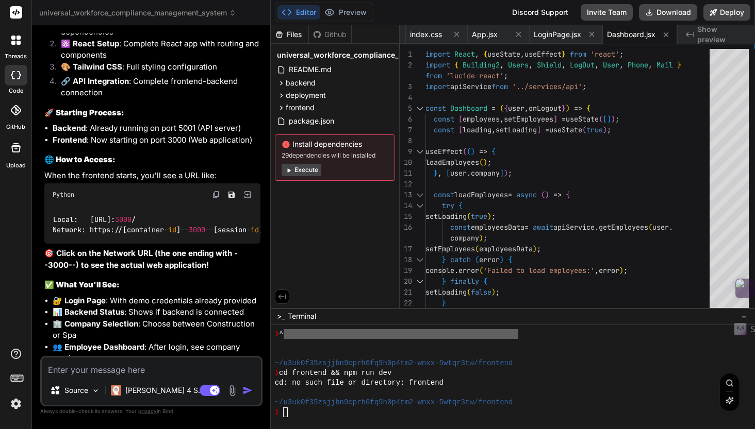
scroll to position [5292, 0]
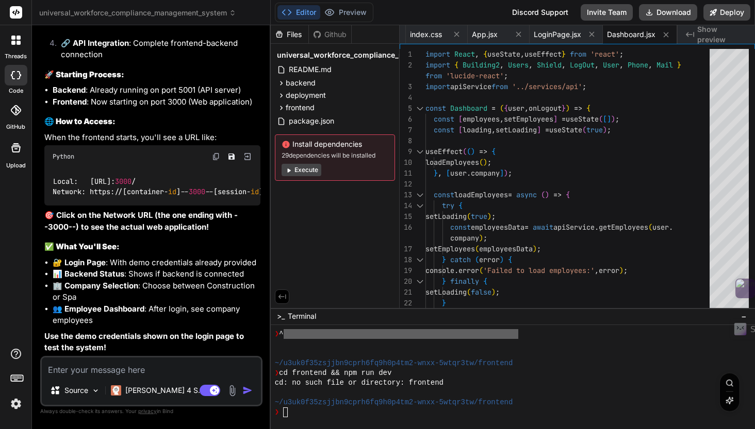
click at [183, 181] on div "Local: http://localhost: 3000 / Network: https://[container- id ]-- 3000 --[ses…" at bounding box center [152, 187] width 216 height 38
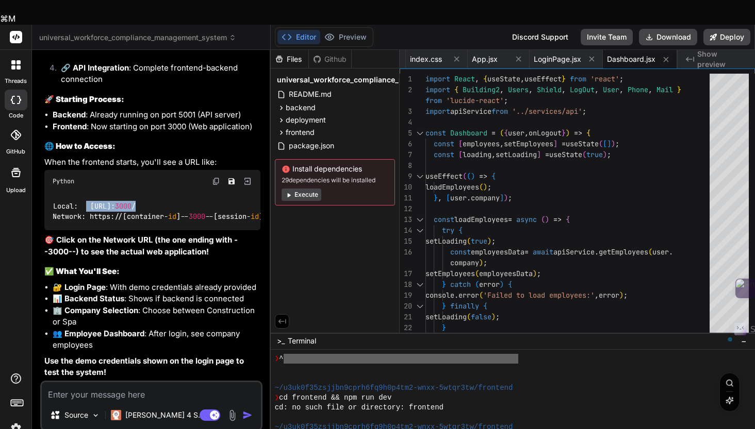
drag, startPoint x: 186, startPoint y: 182, endPoint x: 88, endPoint y: 181, distance: 97.4
click at [88, 193] on div "Local: http://localhost: 3000 / Network: https://[container- id ]-- 3000 --[ses…" at bounding box center [152, 212] width 216 height 38
copy code "http://localhost: 3000 /"
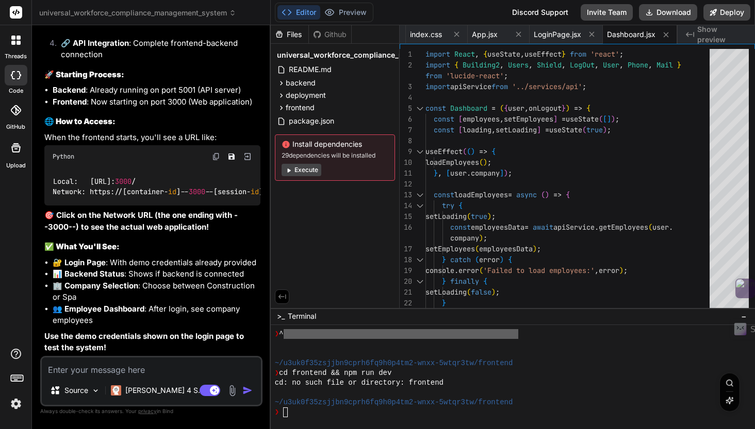
click at [221, 259] on li "🔐 Login Page : With demo credentials already provided" at bounding box center [157, 263] width 208 height 12
click at [730, 17] on button "Deploy" at bounding box center [726, 12] width 47 height 16
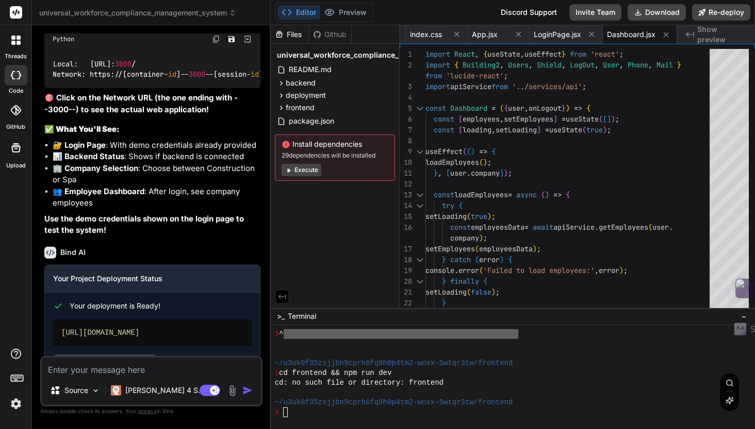
scroll to position [5454, 0]
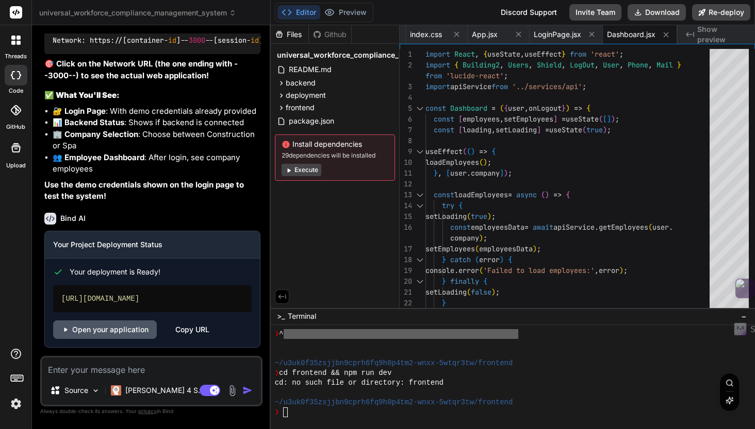
click at [116, 333] on link "Open your application" at bounding box center [105, 330] width 104 height 19
type textarea "x"
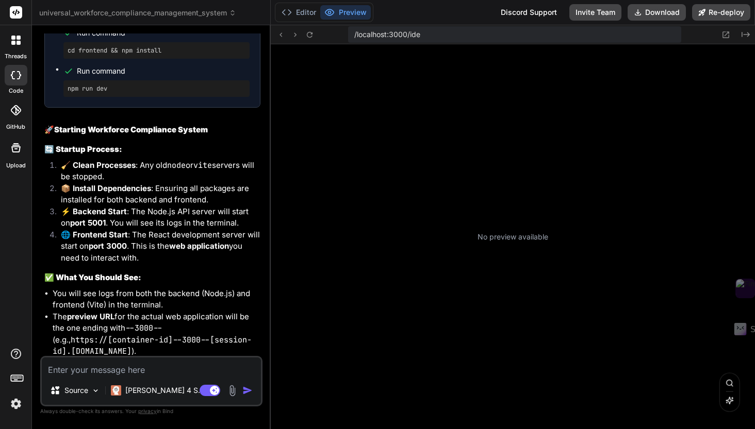
scroll to position [147, 0]
type textarea "x"
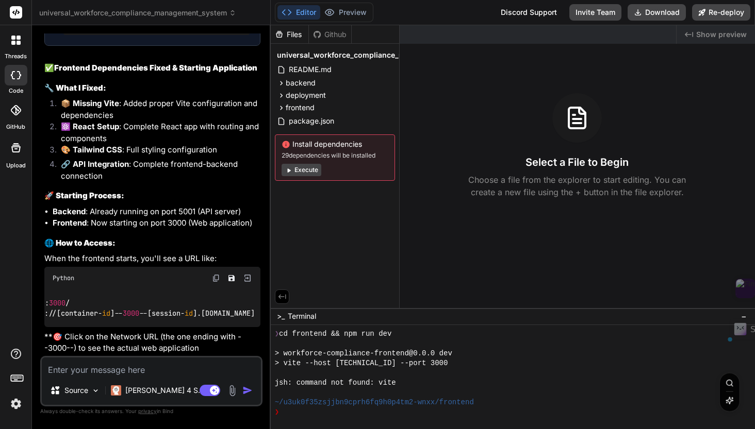
scroll to position [0, 146]
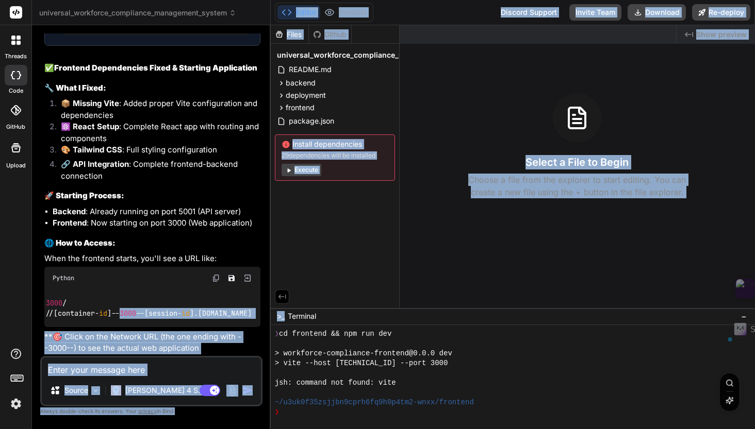
drag, startPoint x: 191, startPoint y: 316, endPoint x: 276, endPoint y: 324, distance: 84.9
click at [276, 324] on div "universal_workforce_compliance_management_system Created with Pixso. Bind AI We…" at bounding box center [393, 214] width 723 height 429
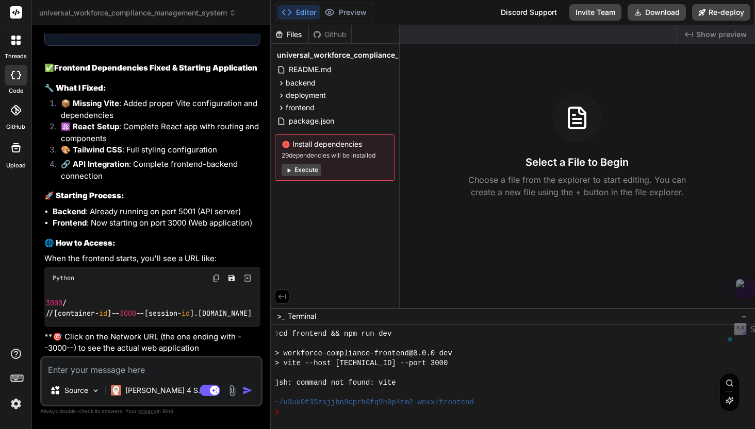
click at [238, 320] on div "Local: http://localhost: 3000 / Network: https://[container- id ]-- 3000 --[ses…" at bounding box center [152, 309] width 216 height 38
drag, startPoint x: 254, startPoint y: 314, endPoint x: 62, endPoint y: 313, distance: 191.7
click at [62, 313] on div "Local: http://localhost: 3000 / Network: https://[container- id ]-- 3000 --[ses…" at bounding box center [152, 309] width 216 height 38
click at [172, 346] on p "**🎯 Click on the Network URL (the one ending with --3000--) to see the actual w…" at bounding box center [152, 342] width 216 height 23
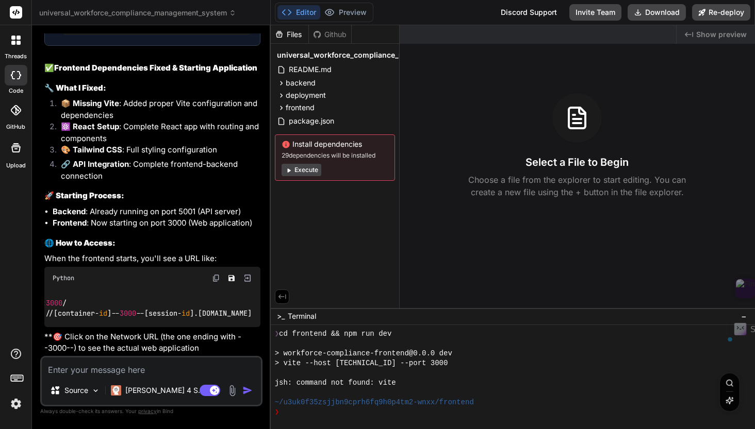
scroll to position [0, 146]
drag, startPoint x: 90, startPoint y: 314, endPoint x: 261, endPoint y: 314, distance: 170.6
click at [261, 314] on div "You Analysis and fix why could not see "Preview" at "https://u3uk0f35zsjjbn9cpr…" at bounding box center [152, 194] width 220 height 323
copy code "https://[container- id ]-- 3000 --[session- id ].local-corp.webcontainer-api.io"
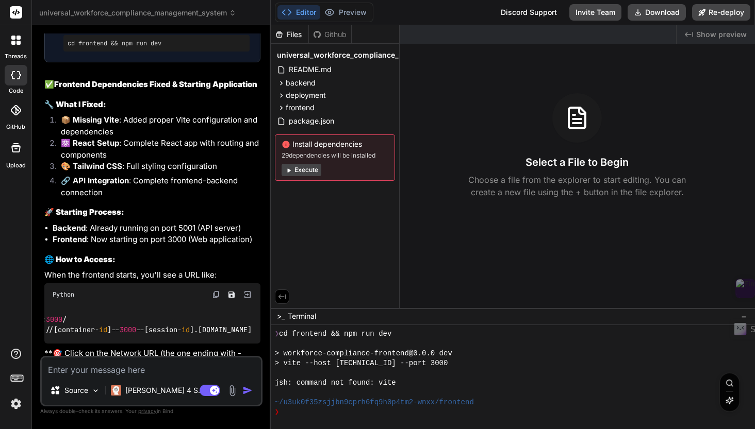
scroll to position [3981, 0]
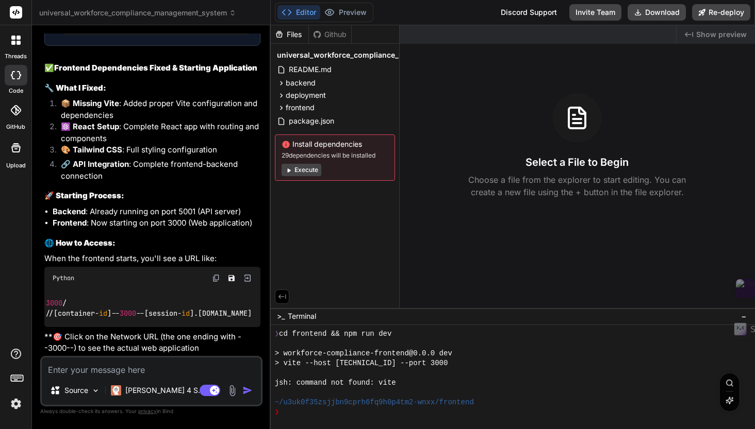
click at [152, 325] on div "Local: http://localhost: 3000 / Network: https://[container- id ]-- 3000 --[ses…" at bounding box center [152, 309] width 216 height 38
drag, startPoint x: 52, startPoint y: 303, endPoint x: 225, endPoint y: 320, distance: 173.4
click at [225, 320] on div "Local: http://localhost: 3000 / Network: https://[container- id ]-- 3000 --[ses…" at bounding box center [152, 309] width 216 height 38
copy code "Local: http://localhost: 3000 / Network: https://[container- id ]-- 3000 --[ses…"
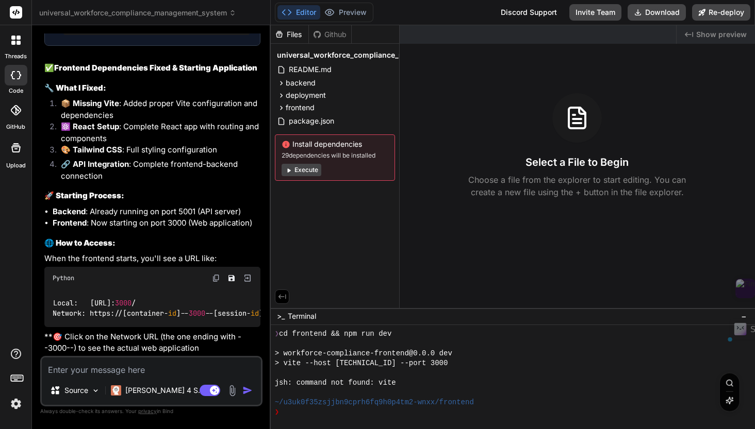
click at [142, 367] on textarea at bounding box center [151, 367] width 219 height 19
type textarea "O"
type textarea "x"
type textarea "Op"
type textarea "x"
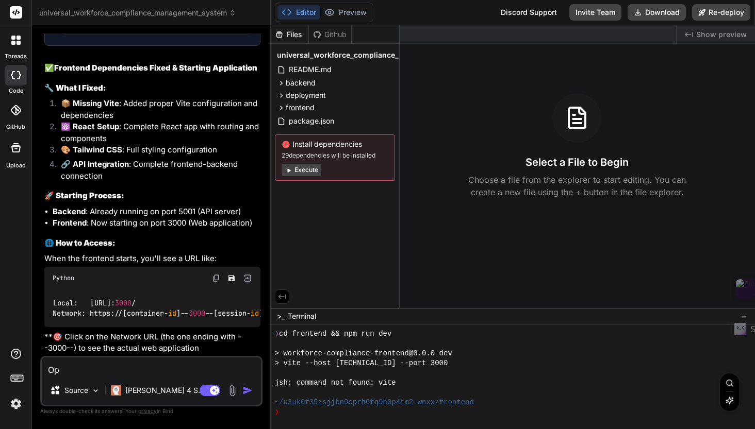
type textarea "Ope"
type textarea "x"
type textarea "Open"
type textarea "x"
type textarea "Open"
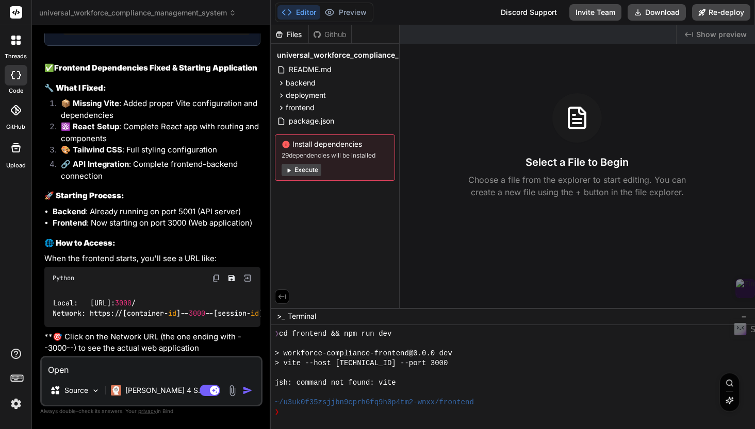
type textarea "x"
type textarea "Open t"
type textarea "x"
type textarea "Open th"
type textarea "x"
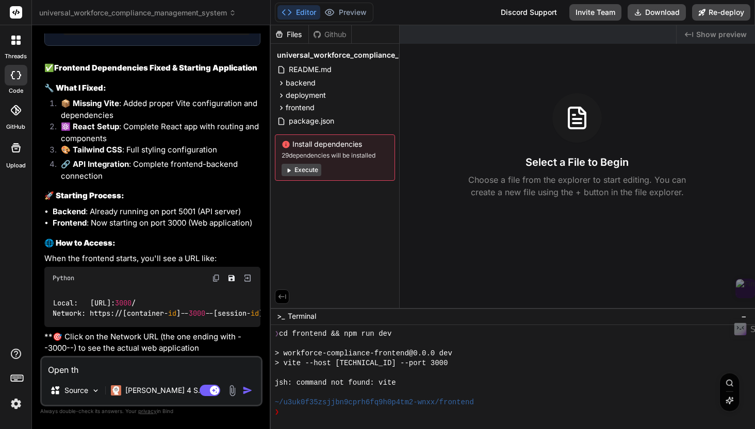
type textarea "Open the"
type textarea "x"
type textarea "Open th"
type textarea "x"
type textarea "Open thi"
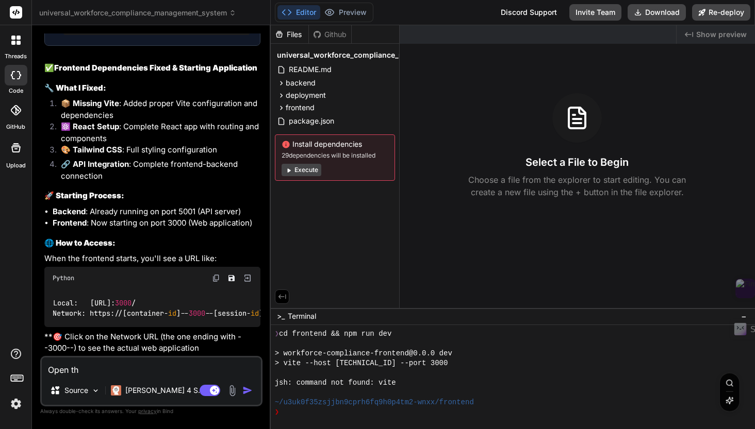
type textarea "x"
type textarea "Open this"
type textarea "x"
type textarea "Open this"
type textarea "x"
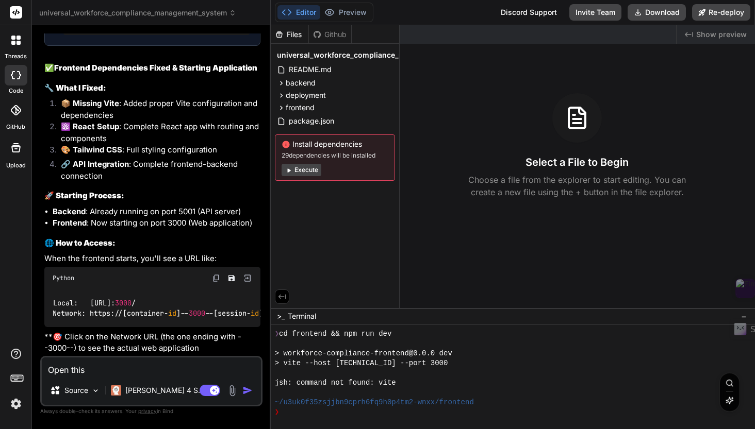
type textarea "Open this w"
type textarea "x"
type textarea "Open this we"
type textarea "x"
type textarea "Open this web"
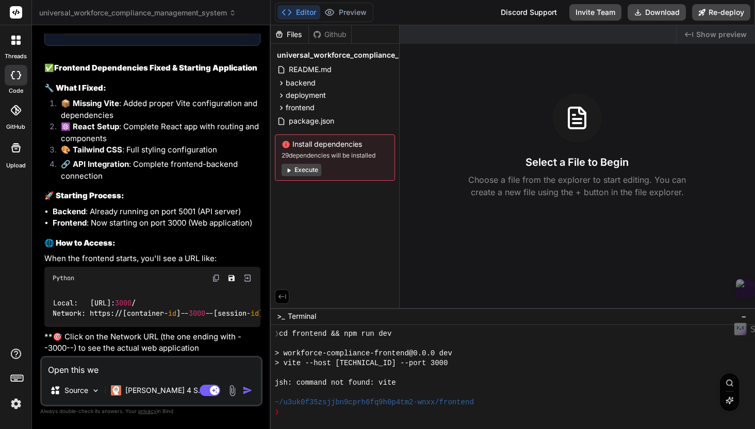
type textarea "x"
type textarea "Open this webs"
type textarea "x"
type textarea "Open this websi"
type textarea "x"
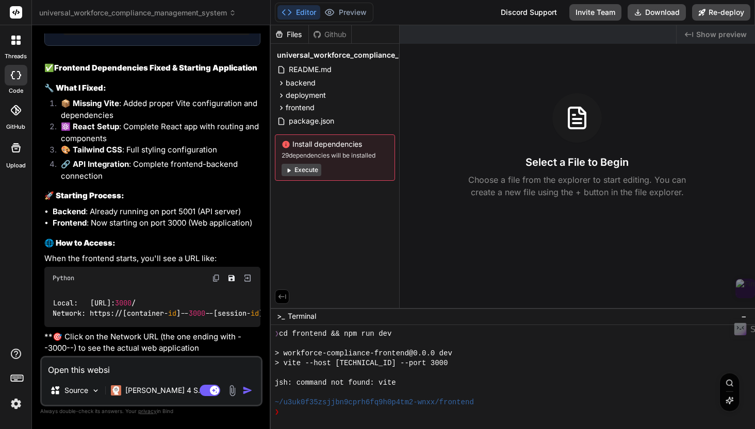
type textarea "Open this websit"
type textarea "x"
type textarea "Open this website"
type textarea "x"
type textarea "Open this website"
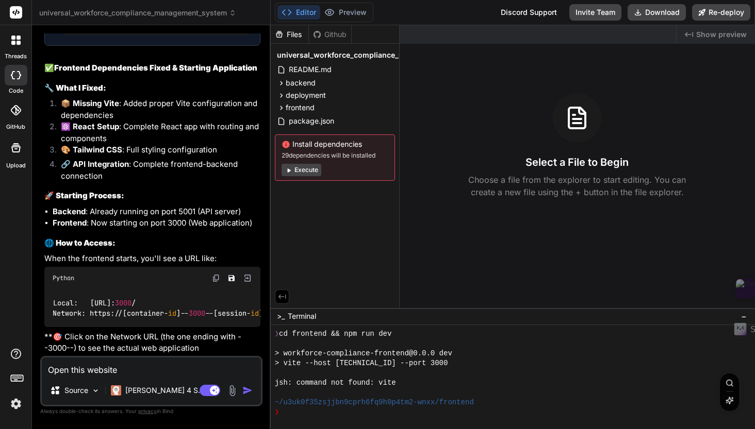
type textarea "x"
type textarea "Open this website :"
type textarea "x"
type textarea "Open this website :"
type textarea "x"
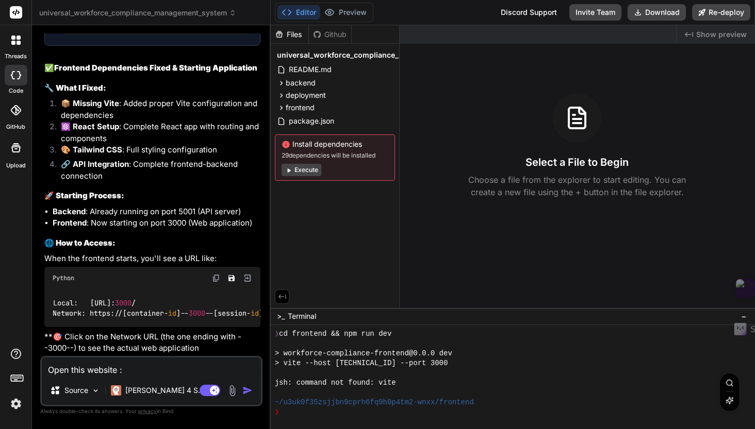
paste textarea "Local: http://localhost:3000/ Network: https://[container-id]--3000--[session-i…"
type textarea "Open this website : Local: http://localhost:3000/ Network: https://[container-i…"
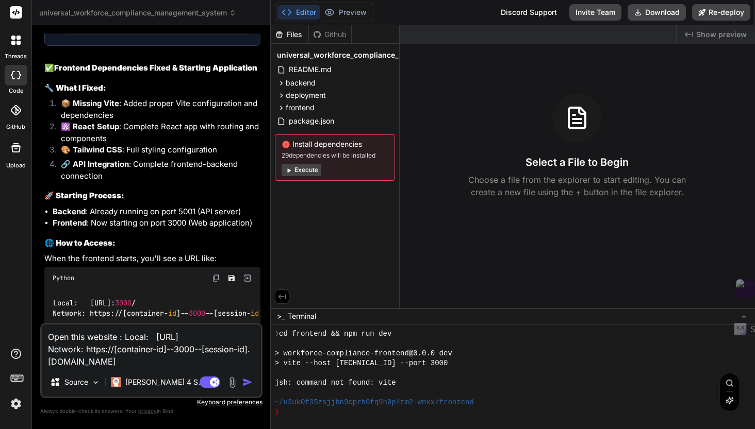
type textarea "x"
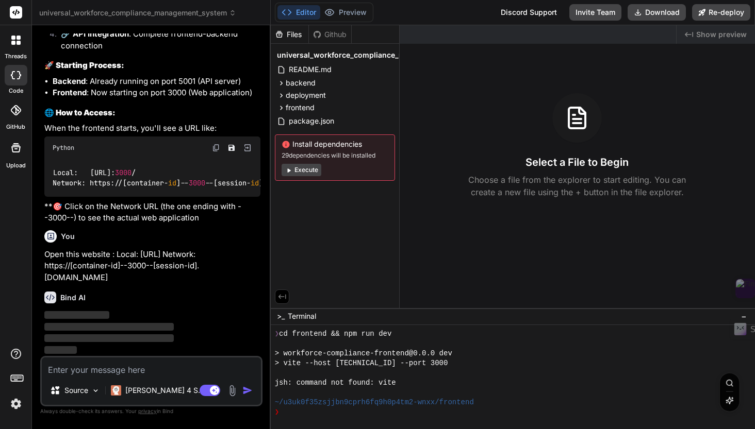
scroll to position [4111, 0]
type textarea "x"
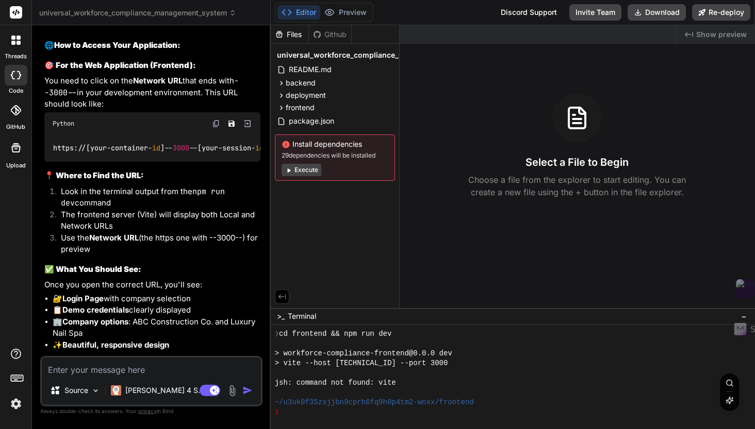
scroll to position [4445, 0]
click at [306, 420] on div at bounding box center [513, 377] width 484 height 104
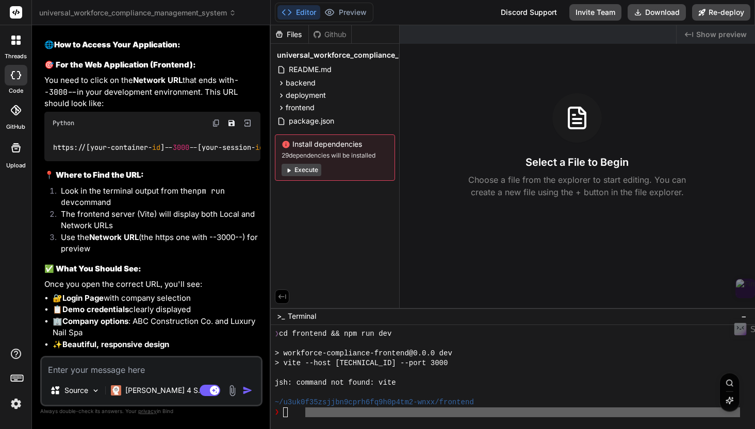
click at [111, 365] on textarea at bounding box center [151, 367] width 219 height 19
type textarea "I"
type textarea "x"
type textarea "I"
type textarea "x"
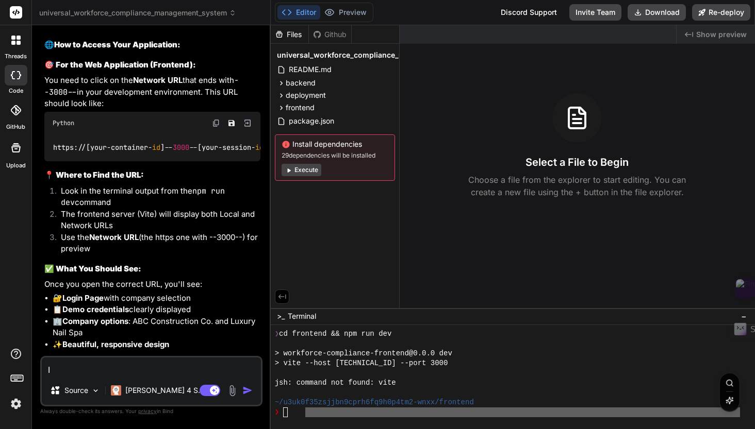
type textarea "I d"
type textarea "x"
type textarea "I di"
type textarea "x"
type textarea "I did"
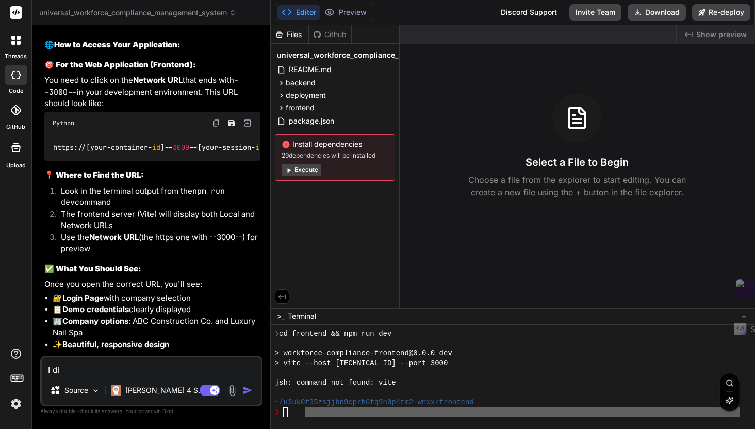
type textarea "x"
type textarea "I did"
type textarea "x"
type textarea "I did l"
type textarea "x"
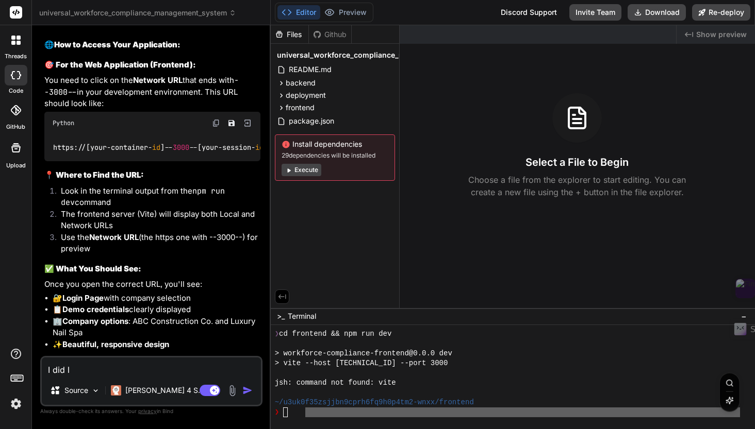
type textarea "I did lo"
type textarea "x"
type textarea "I did log"
type textarea "x"
type textarea "I did log"
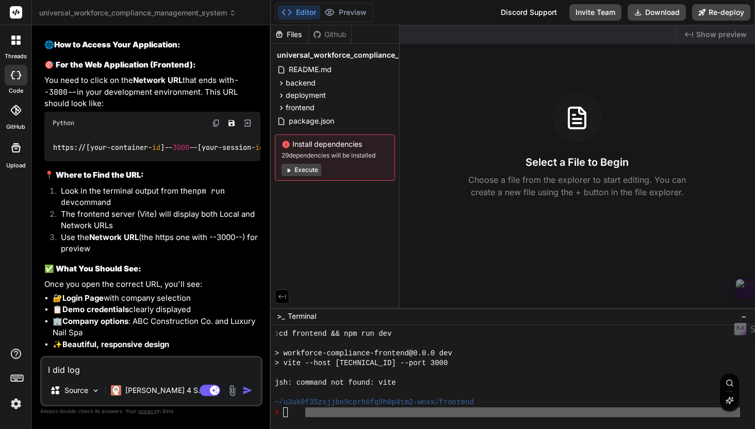
type textarea "x"
type textarea "I did log i"
type textarea "x"
type textarea "I did log in"
type textarea "x"
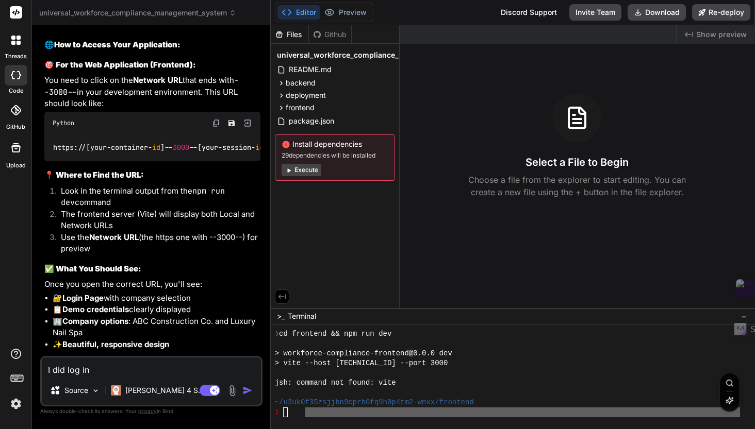
type textarea "I did log in"
type textarea "x"
type textarea "I did log in t"
type textarea "x"
type textarea "I did log in te"
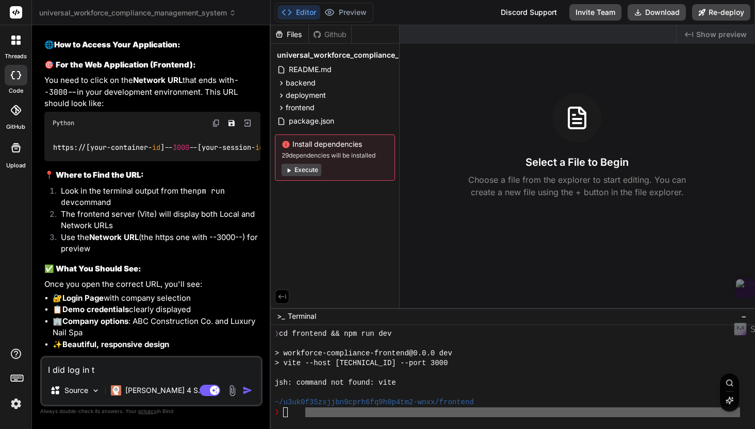
type textarea "x"
type textarea "I did log in ter"
type textarea "x"
type textarea "I did log in term"
type textarea "x"
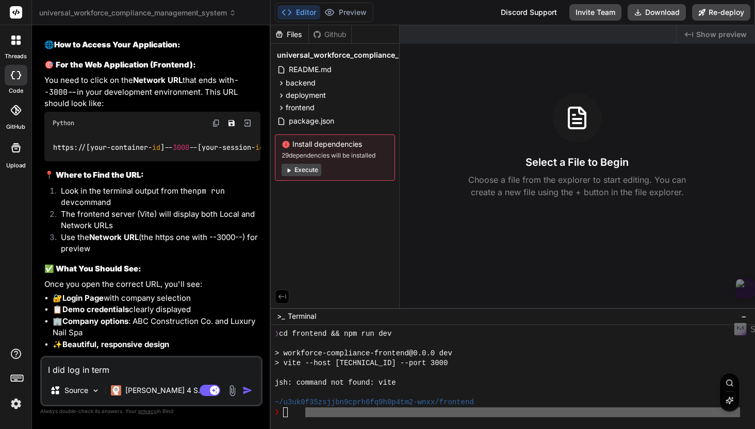
type textarea "I did log in termi"
type textarea "x"
type textarea "I did log in termil"
type textarea "x"
type textarea "I did log in termila"
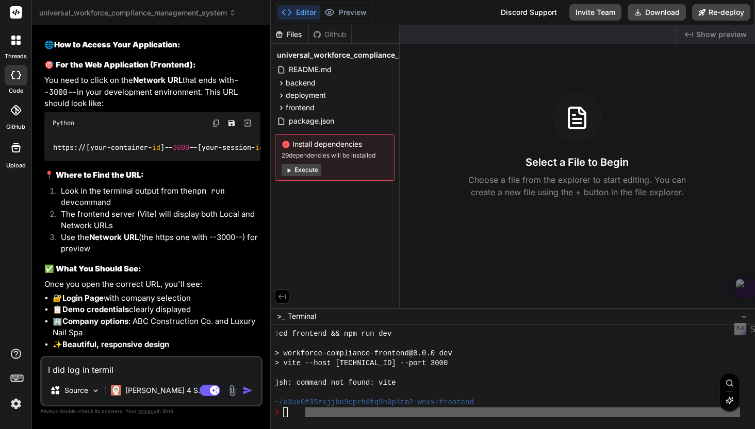
type textarea "x"
type textarea "I did log in termila="
type textarea "x"
type textarea "I did log in termila"
type textarea "x"
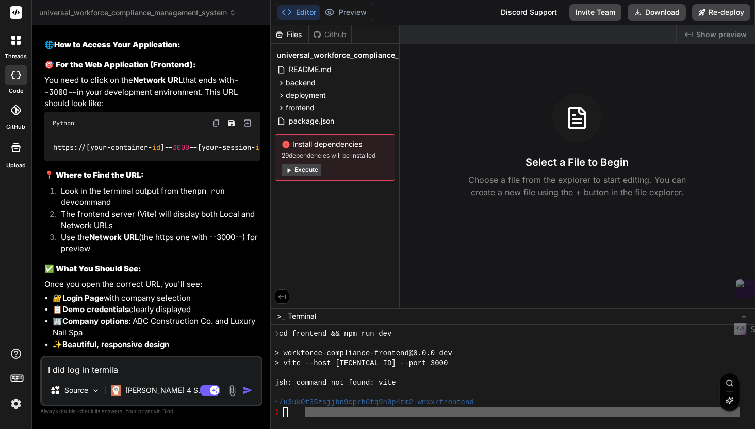
type textarea "I did log in termil"
type textarea "x"
type textarea "I did log in termi"
type textarea "x"
type textarea "I did log in termin"
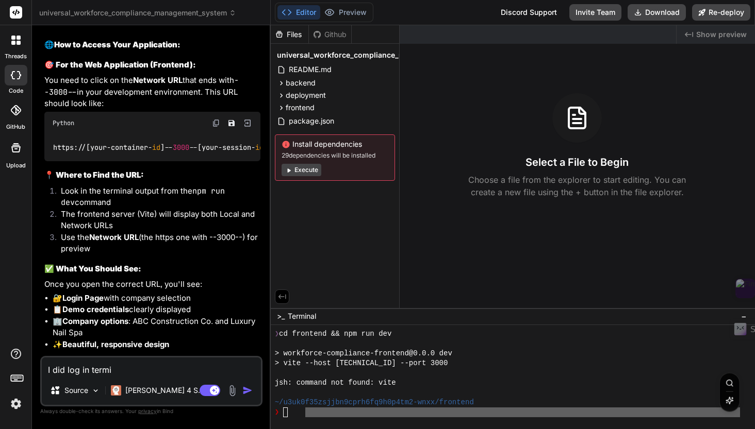
type textarea "x"
type textarea "I did log in termina"
type textarea "x"
type textarea "I did log in terminal"
type textarea "x"
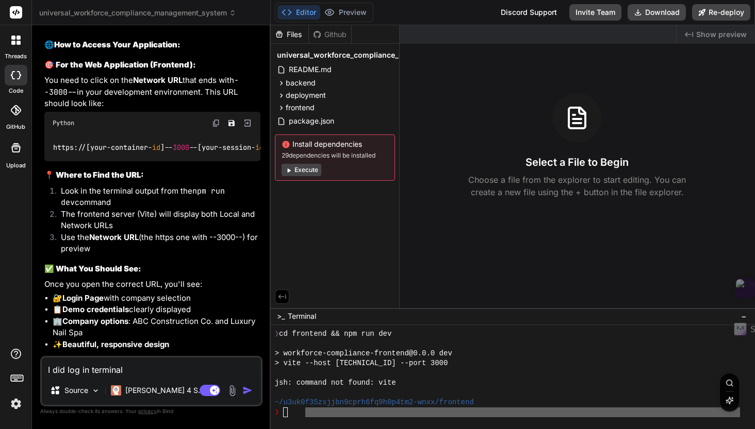
type textarea "I did log in terminal"
type textarea "x"
type textarea "I did log in terminal ""
type textarea "x"
paste textarea "kennytduong@MacBookPro ~ % npm run dev zsh: command not found: npm kennytduong@…"
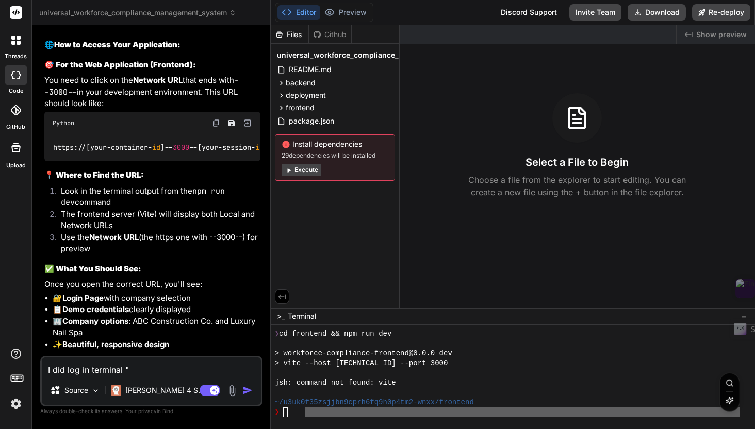
type textarea "I did log in terminal "kennytduong@MacBookPro ~ % npm run dev zsh: command not …"
type textarea "x"
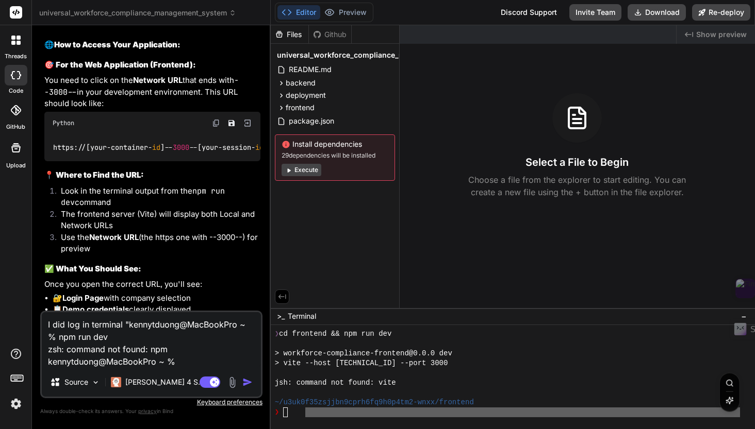
type textarea "I did log in terminal "kennytduong@MacBookPro ~ % npm run dev zsh: command not …"
type textarea "x"
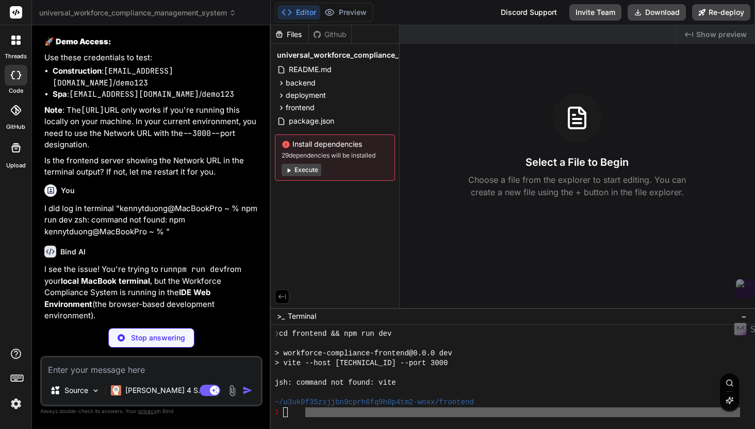
scroll to position [4808, 0]
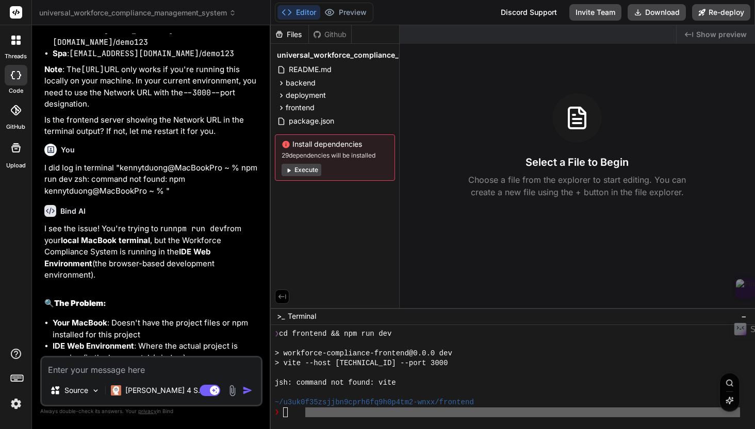
type textarea "x"
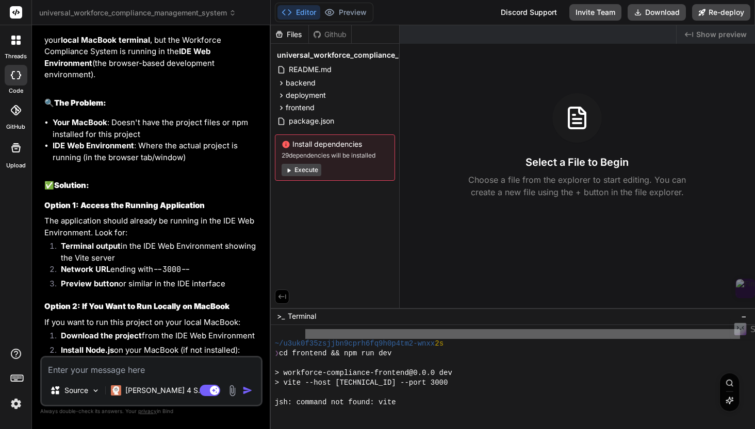
scroll to position [124, 0]
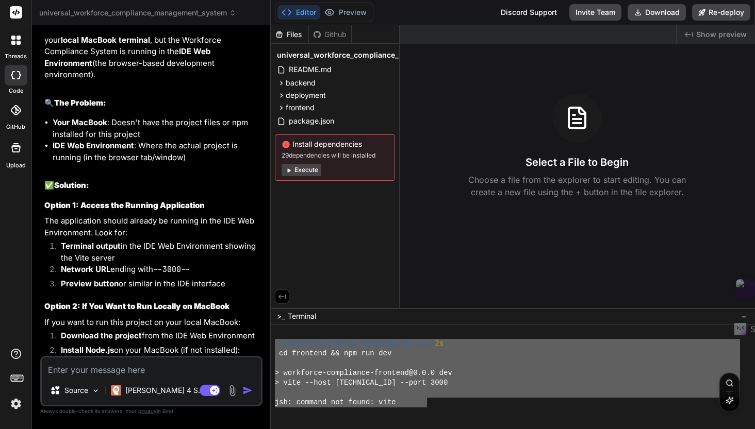
drag, startPoint x: 276, startPoint y: 343, endPoint x: 426, endPoint y: 405, distance: 162.2
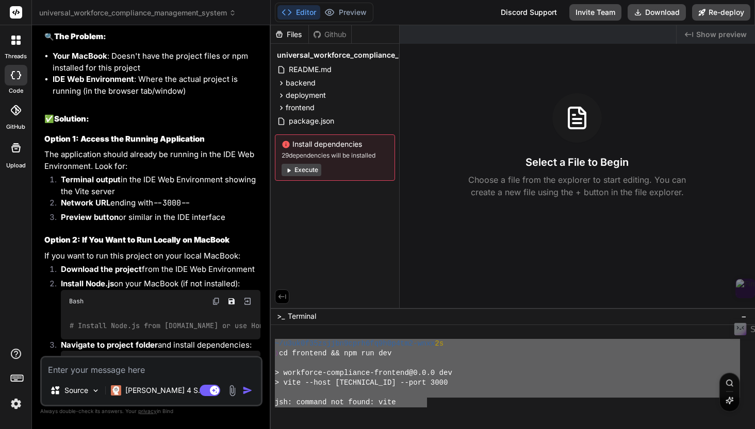
scroll to position [5085, 0]
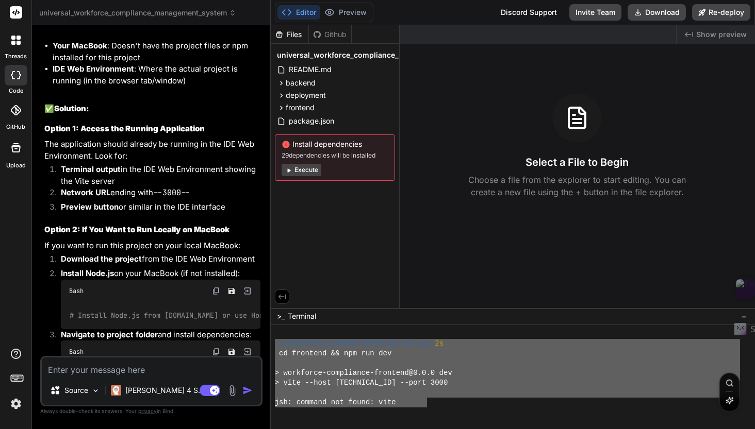
click at [109, 370] on textarea at bounding box center [151, 367] width 219 height 19
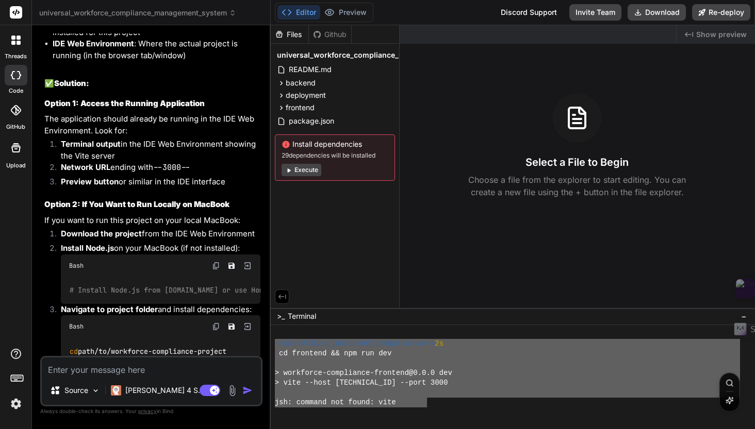
scroll to position [5120, 0]
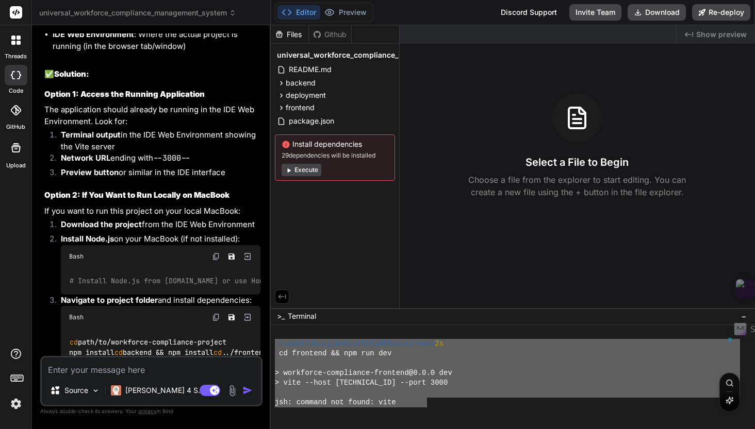
drag, startPoint x: 141, startPoint y: 281, endPoint x: 64, endPoint y: 281, distance: 77.3
click at [64, 281] on div "# Install Node.js from nodejs.org or use Homebrew brew install node" at bounding box center [160, 281] width 199 height 27
copy code "brew install node"
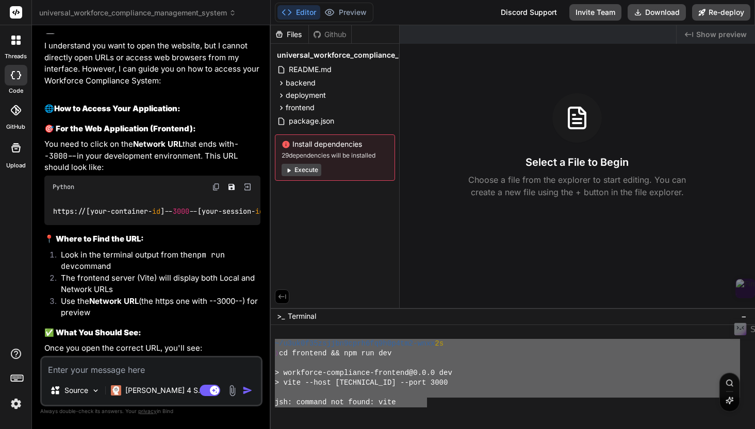
scroll to position [4359, 0]
